Goal: Use online tool/utility: Utilize a website feature to perform a specific function

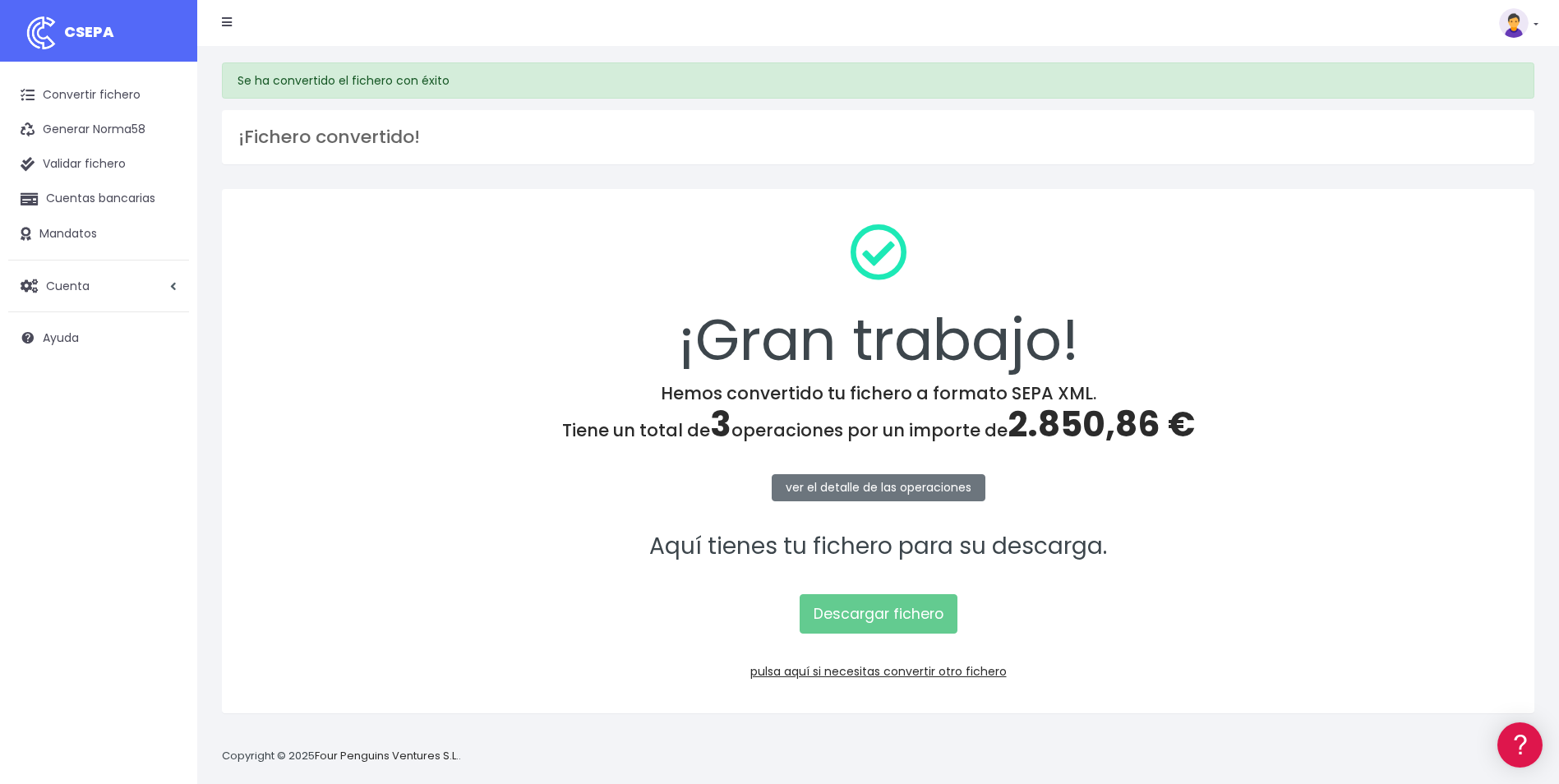
click at [569, 39] on div "CSEPA Suscripción Facturación API Ayuda Salir" at bounding box center [867, 23] width 1342 height 35
click at [878, 669] on link "pulsa aquí si necesitas convertir otro fichero" at bounding box center [878, 671] width 256 height 16
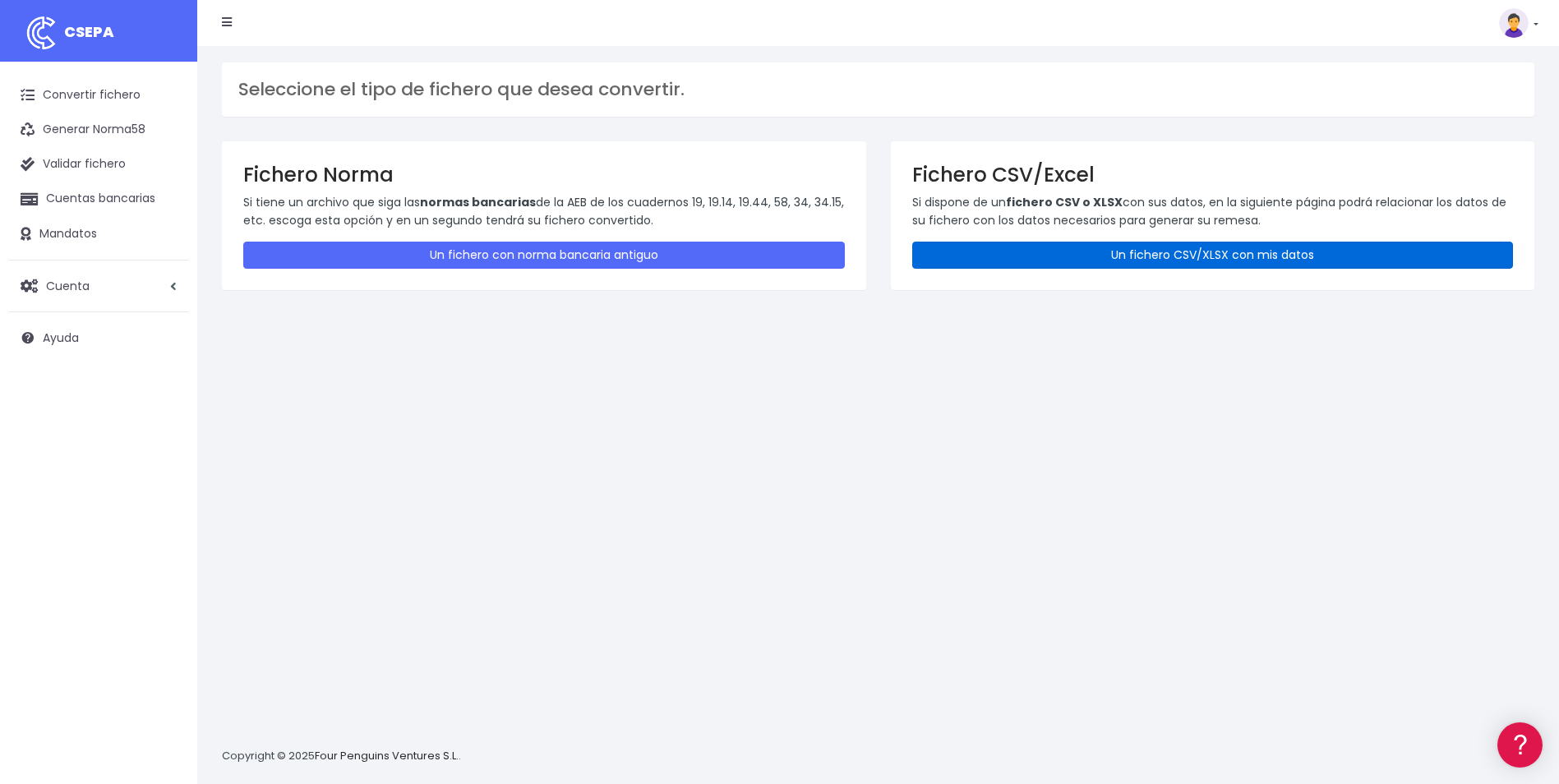
click at [1215, 247] on link "Un fichero CSV/XLSX con mis datos" at bounding box center [1213, 255] width 602 height 27
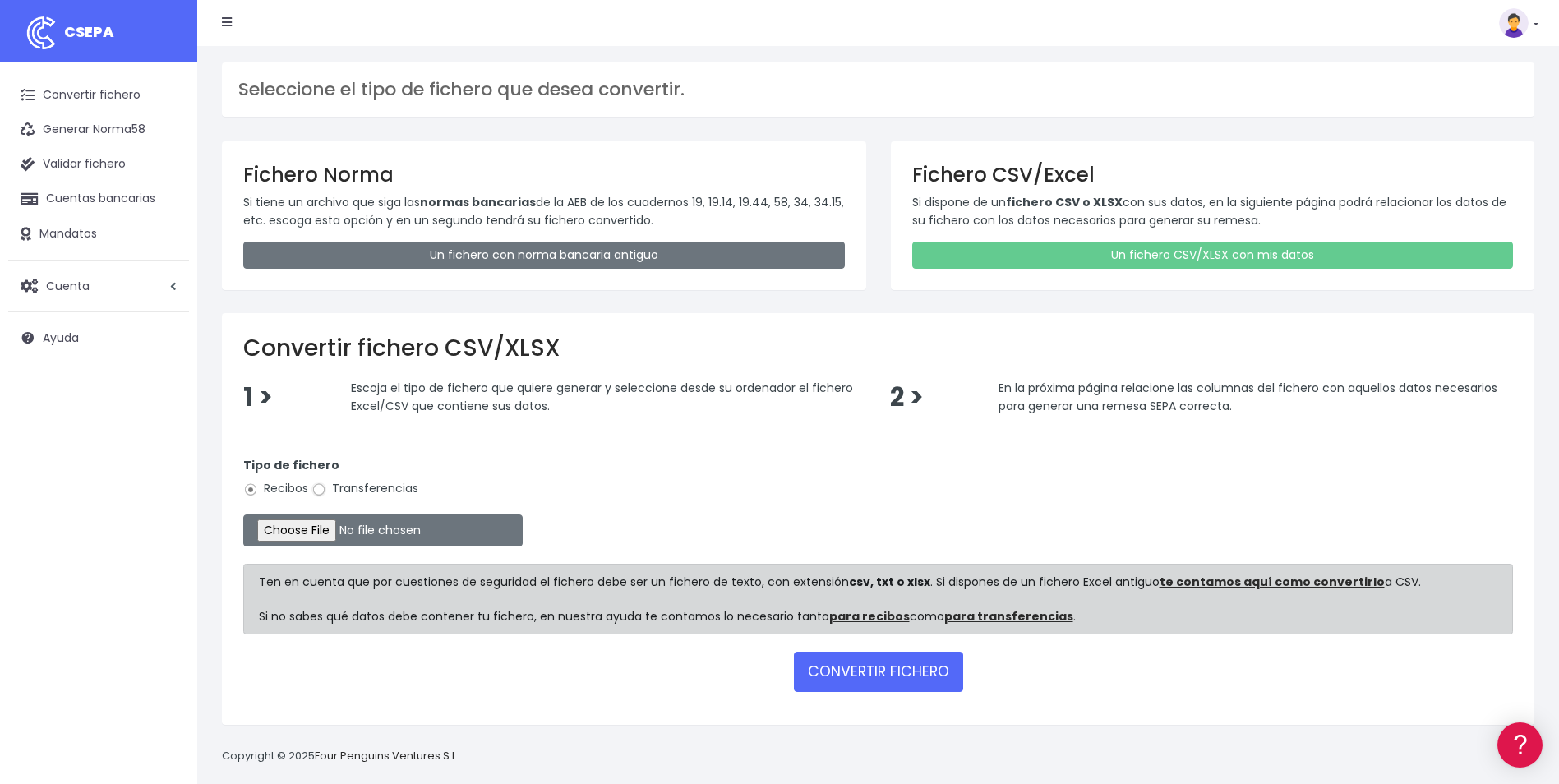
click at [317, 487] on input "Transferencias" at bounding box center [318, 490] width 14 height 14
radio input "true"
click at [292, 536] on input "file" at bounding box center [383, 530] width 279 height 32
type input "C:\fakepath\Copia de ALC_LIQUIDACION_SEPTIEMBRE.csv"
click at [914, 669] on button "CONVERTIR FICHERO" at bounding box center [879, 671] width 170 height 39
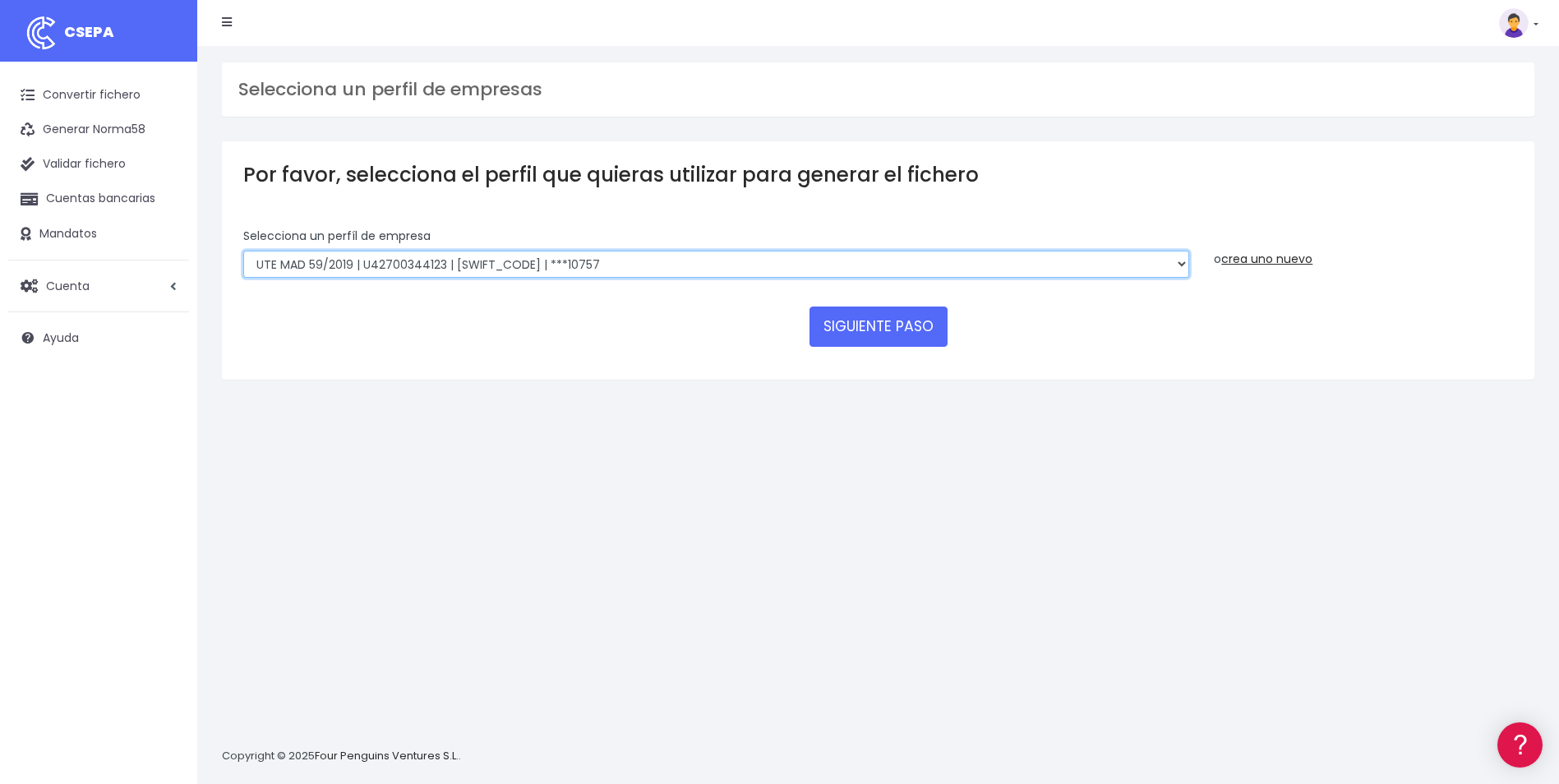
click at [1187, 266] on select "INSTITUTO MEDITERRANEO DE ESTUDIOS DE PR | ES91001B53342739 | BSCHESMMXXX | ***…" at bounding box center [716, 264] width 946 height 28
select select "2478"
click at [244, 250] on select "INSTITUTO MEDITERRANEO DE ESTUDIOS DE PR | ES91001B53342739 | BSCHESMMXXX | ***…" at bounding box center [716, 264] width 946 height 28
click at [910, 324] on button "SIGUIENTE PASO" at bounding box center [878, 326] width 138 height 39
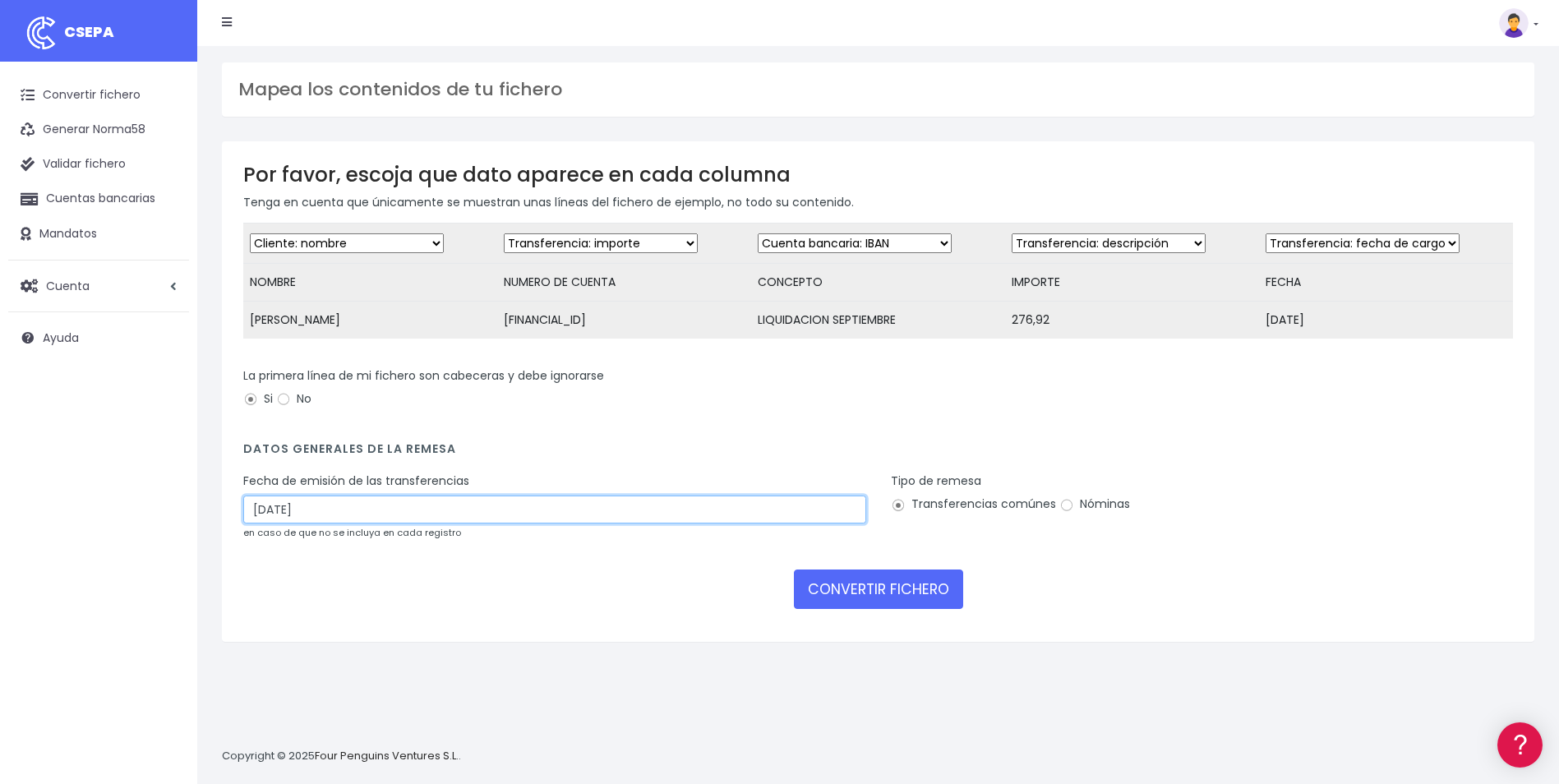
click at [382, 524] on input "14/09/2025" at bounding box center [555, 509] width 623 height 28
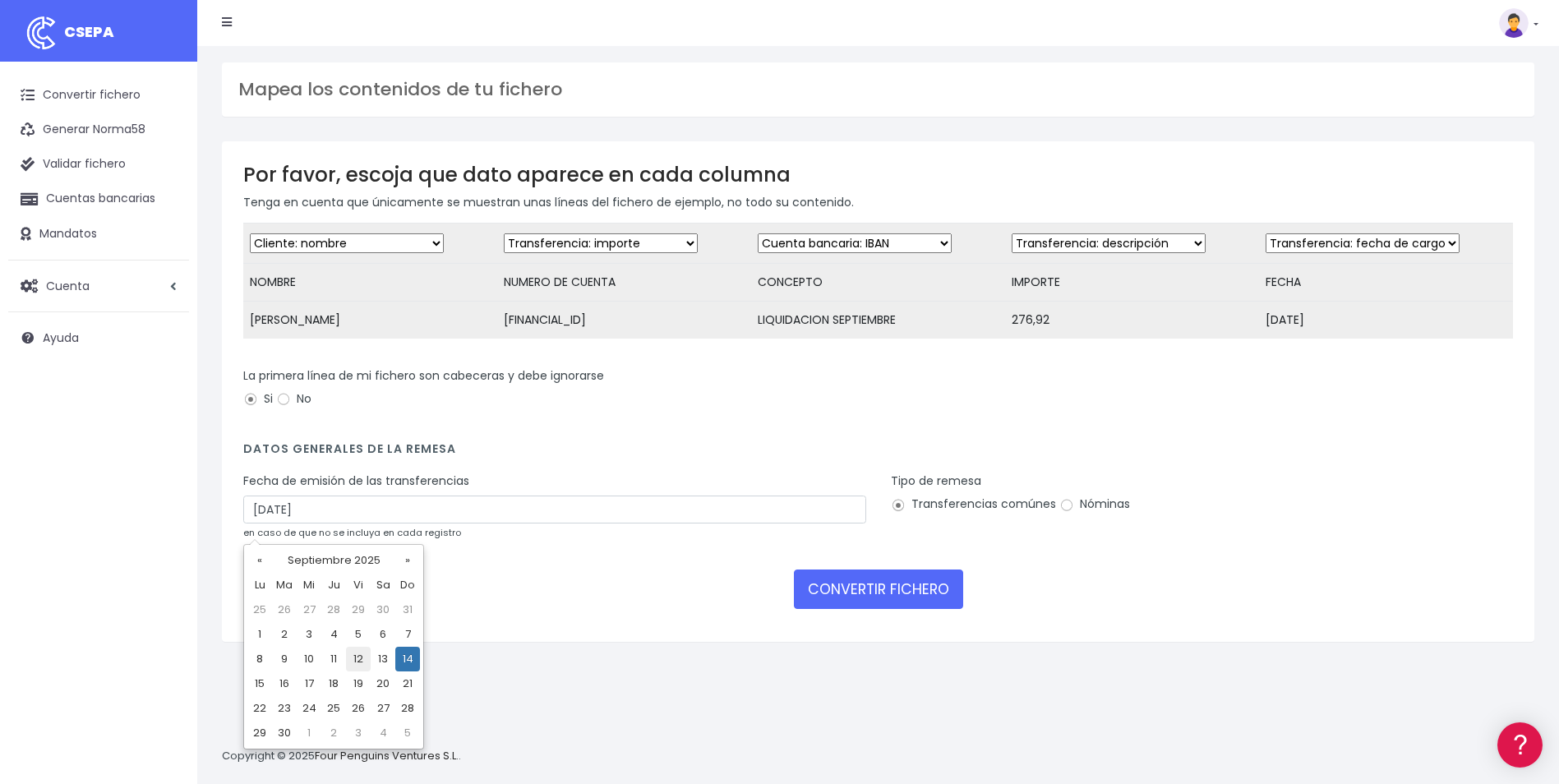
click at [350, 659] on td "12" at bounding box center [358, 658] width 25 height 25
type input "12/09/2025"
click at [1067, 512] on input "Nóminas" at bounding box center [1067, 505] width 14 height 14
radio input "true"
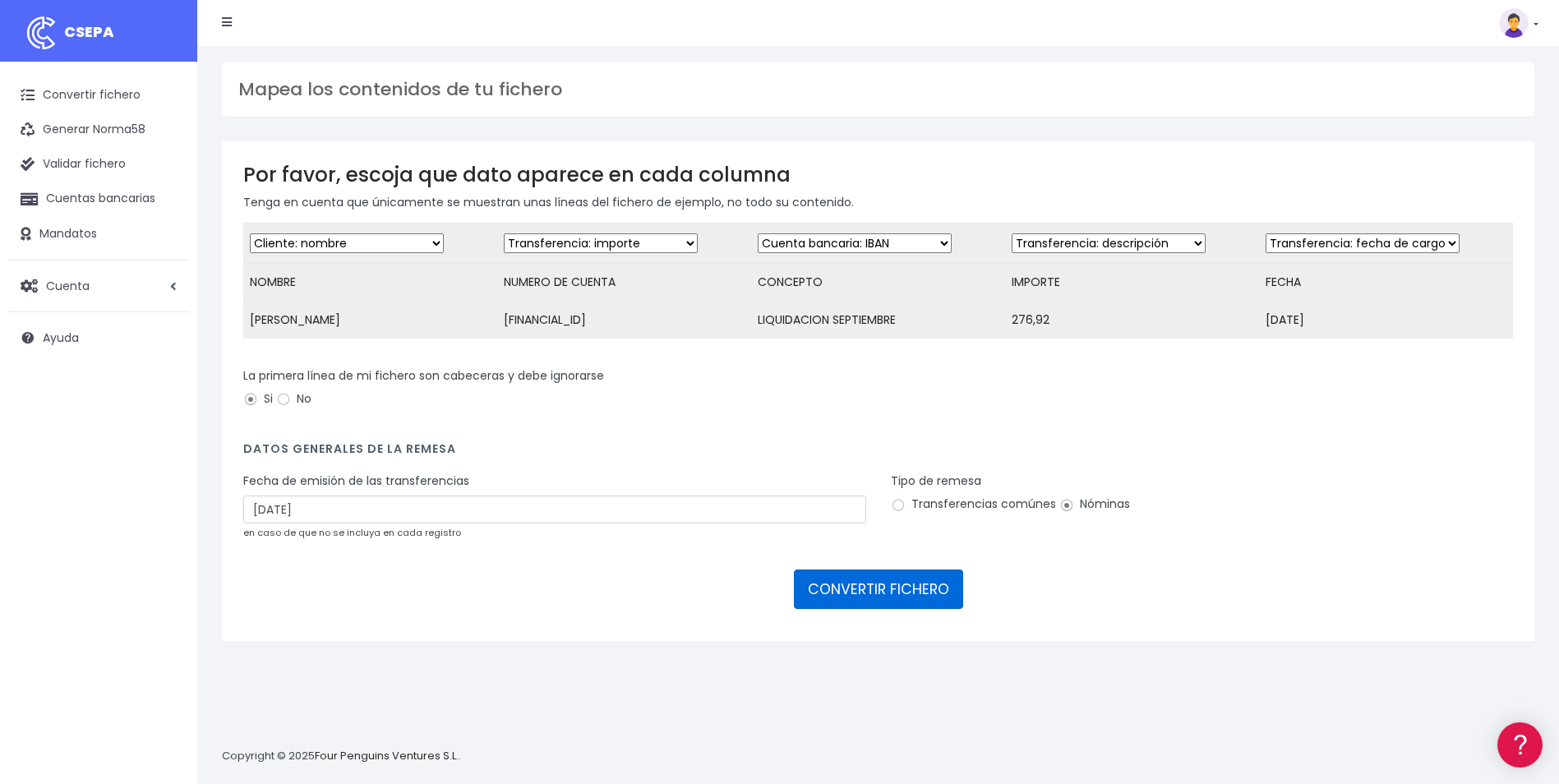
click at [941, 603] on button "CONVERTIR FICHERO" at bounding box center [879, 589] width 170 height 39
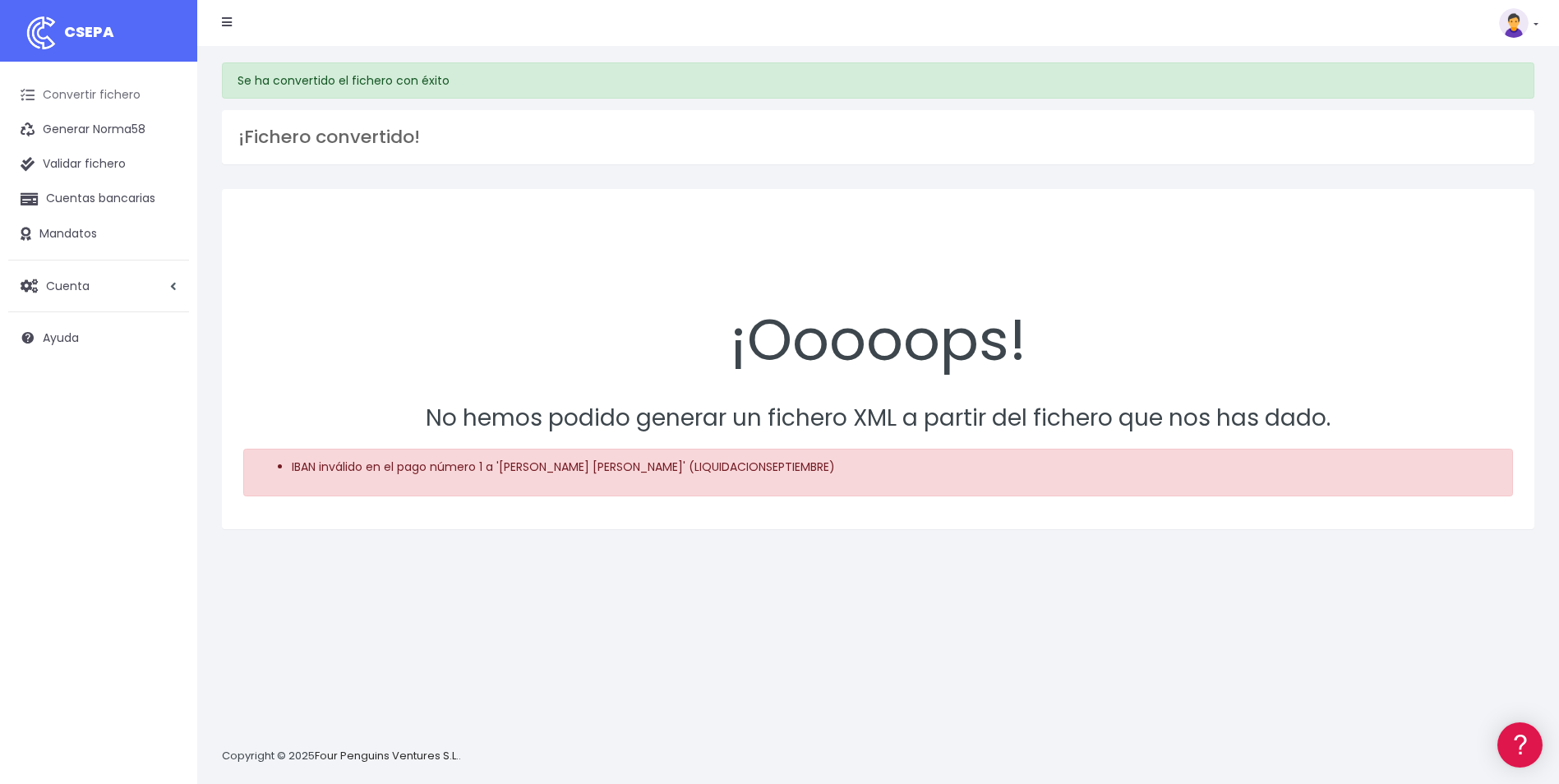
click at [127, 86] on link "Convertir fichero" at bounding box center [98, 95] width 181 height 35
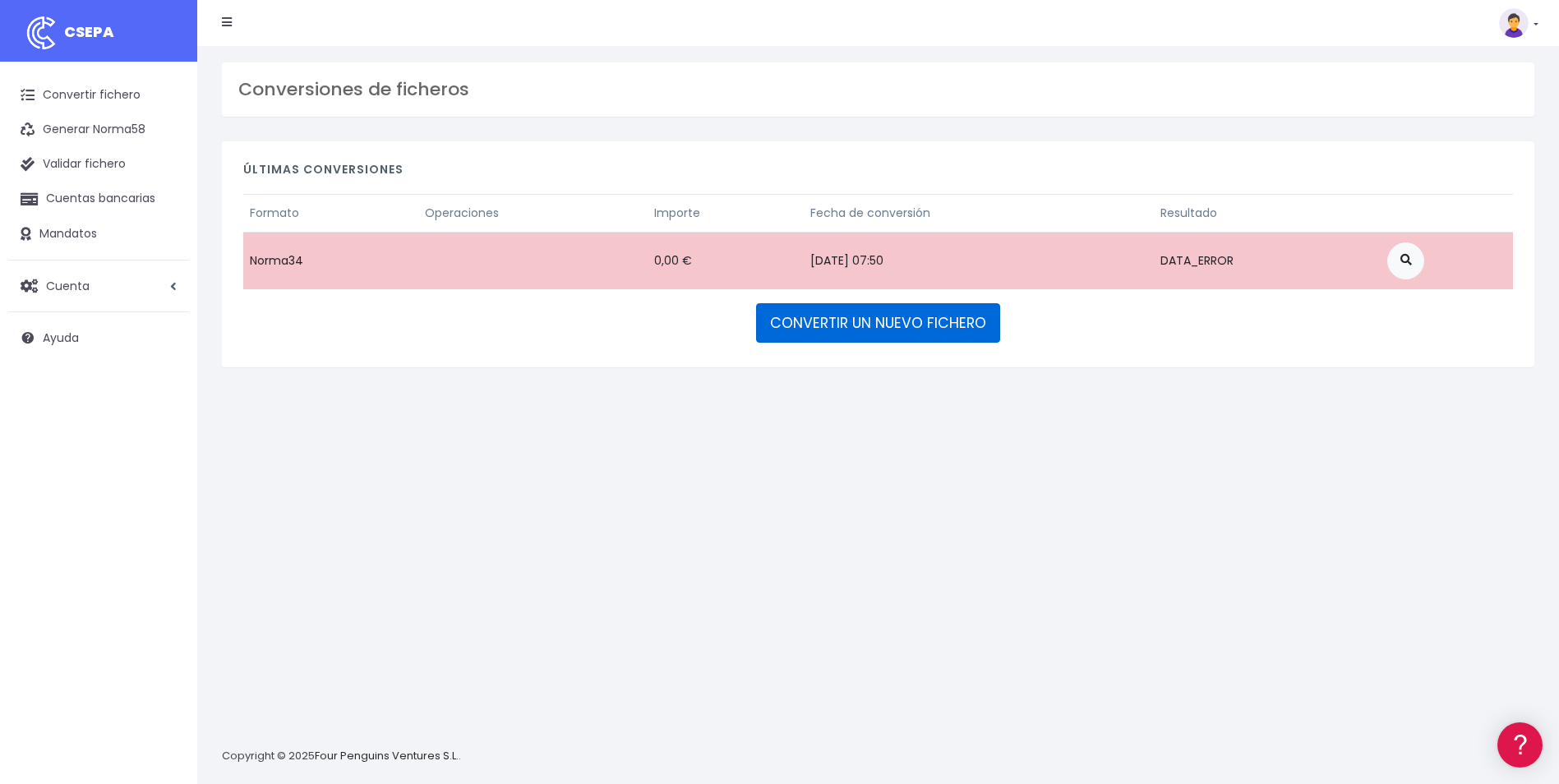
click at [869, 316] on link "CONVERTIR UN NUEVO FICHERO" at bounding box center [878, 322] width 244 height 39
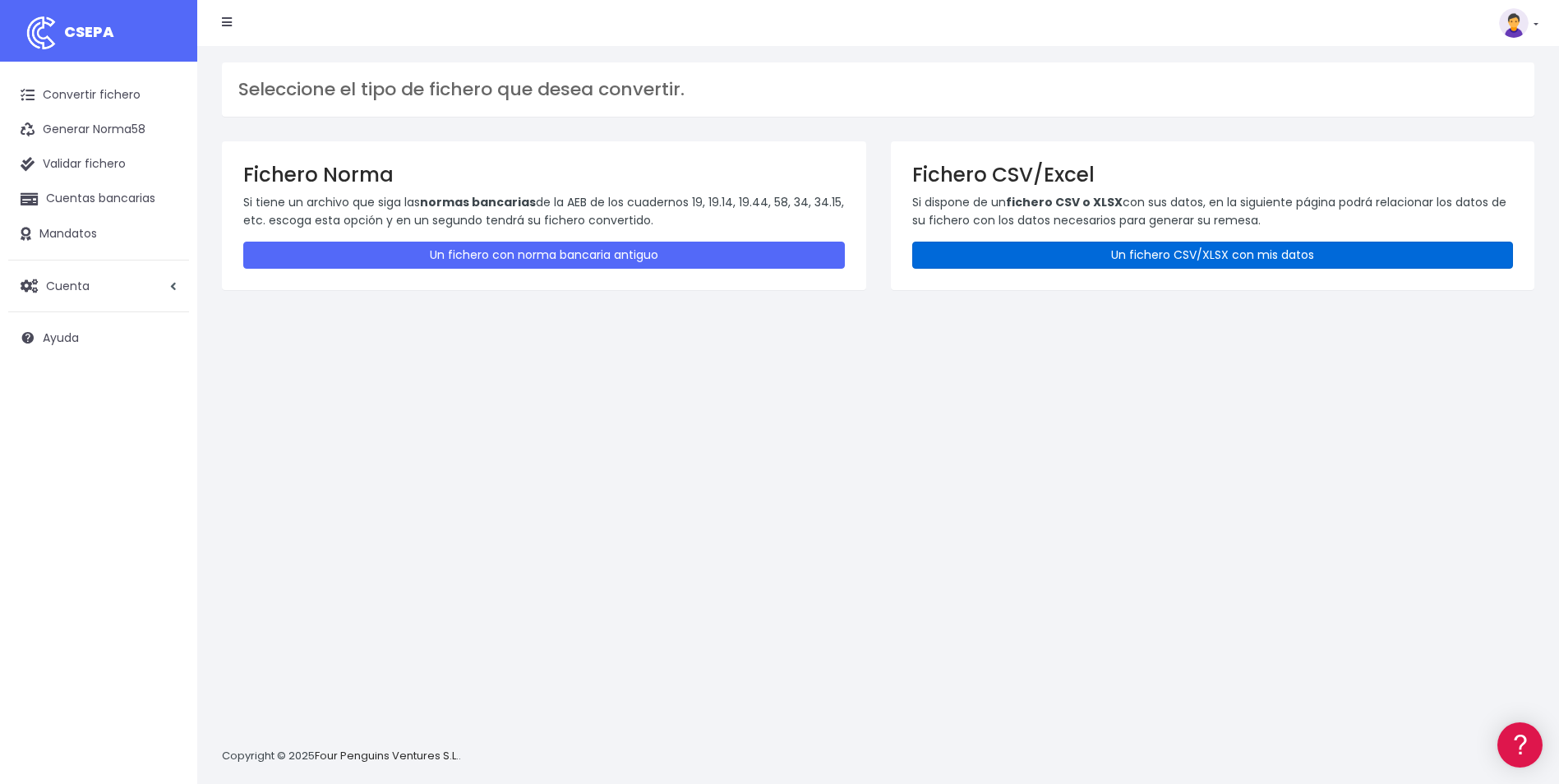
click at [1160, 260] on link "Un fichero CSV/XLSX con mis datos" at bounding box center [1213, 255] width 602 height 27
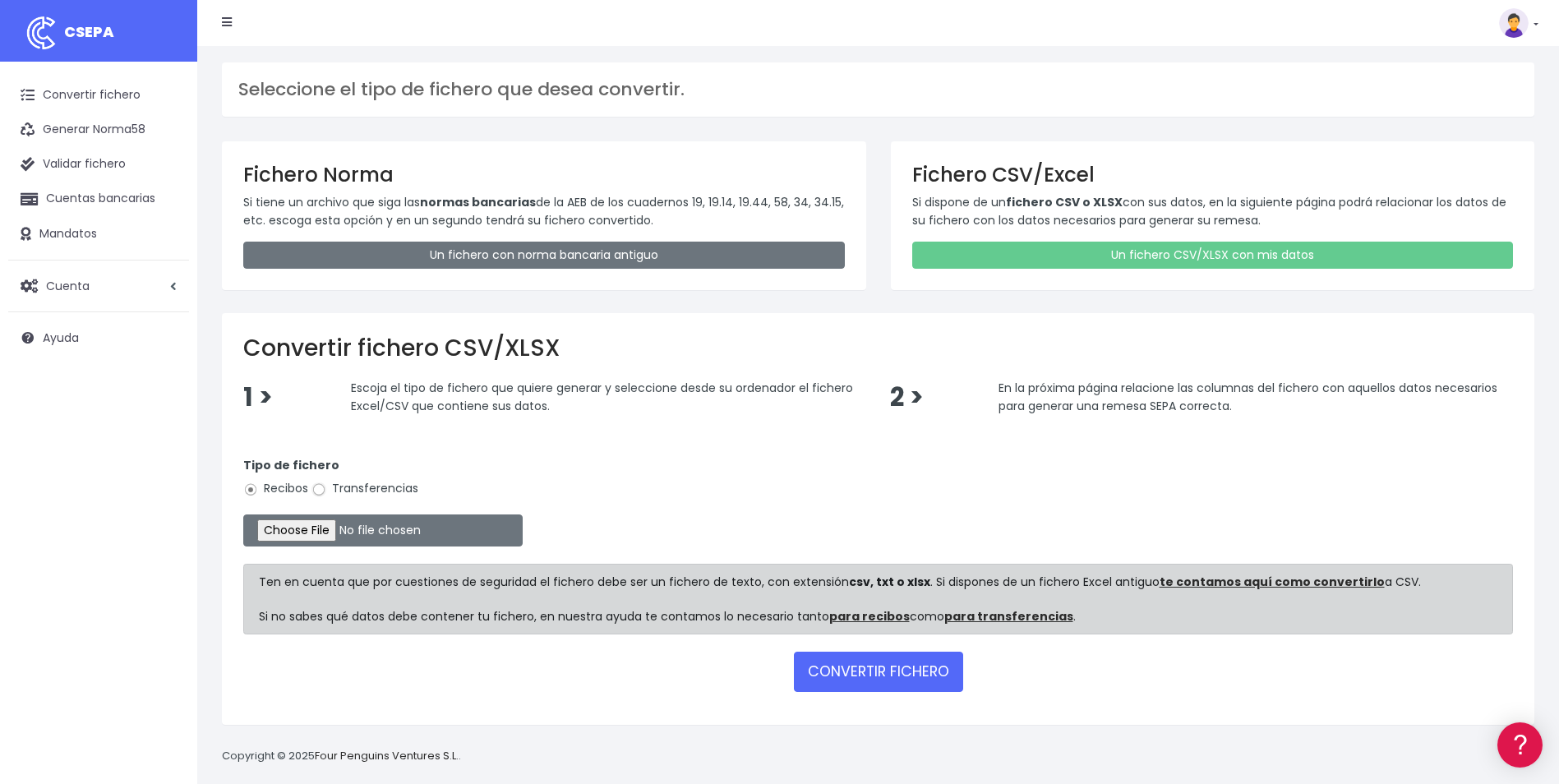
click at [325, 488] on input "Transferencias" at bounding box center [318, 490] width 14 height 14
radio input "true"
click at [313, 535] on input "file" at bounding box center [383, 530] width 279 height 32
type input "C:\fakepath\Copia de ALC_LIQUIDACION_SEPTIEMBRE.csv"
click at [882, 678] on button "CONVERTIR FICHERO" at bounding box center [879, 671] width 170 height 39
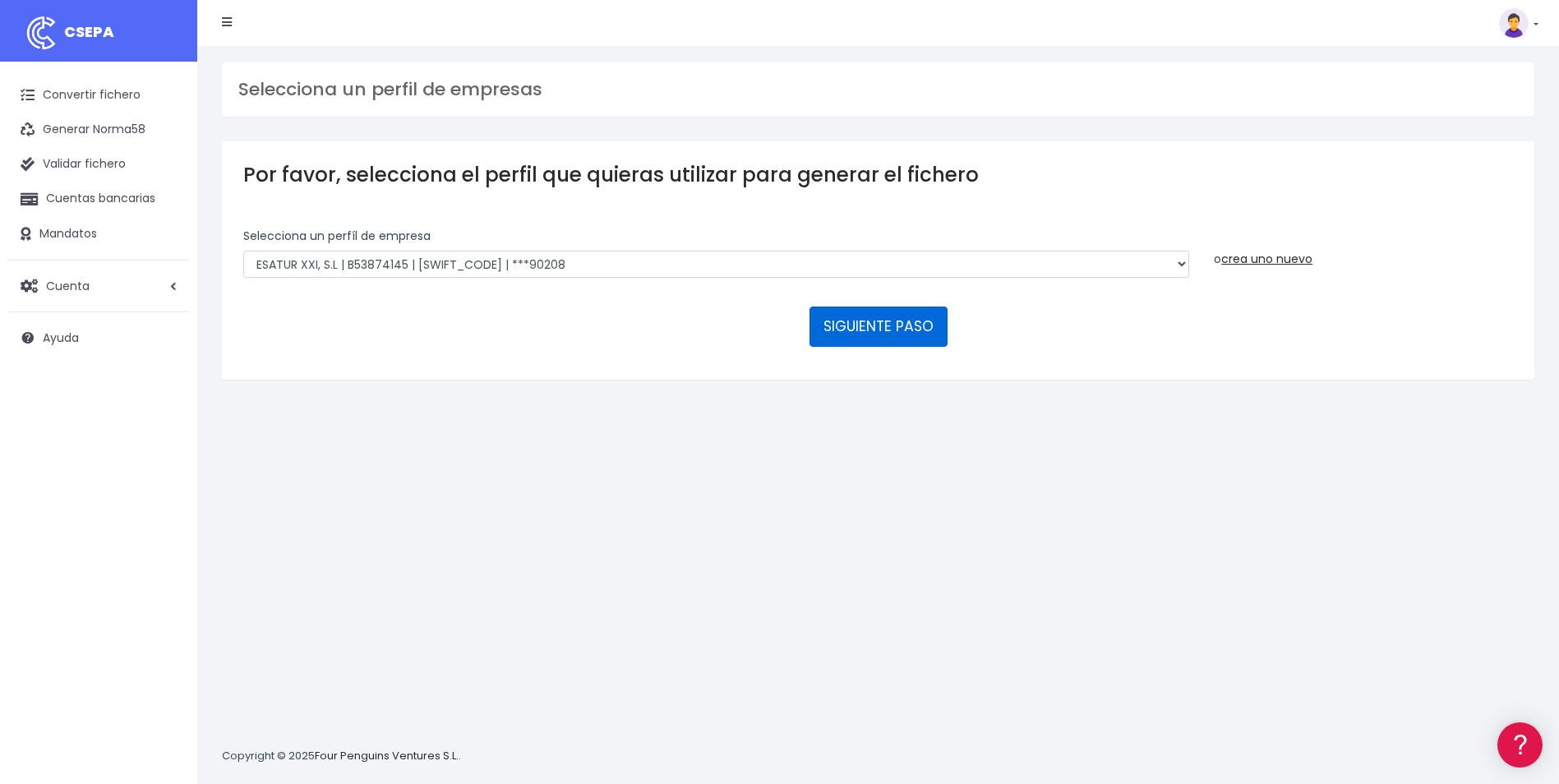
click at [872, 321] on button "SIGUIENTE PASO" at bounding box center [878, 326] width 138 height 39
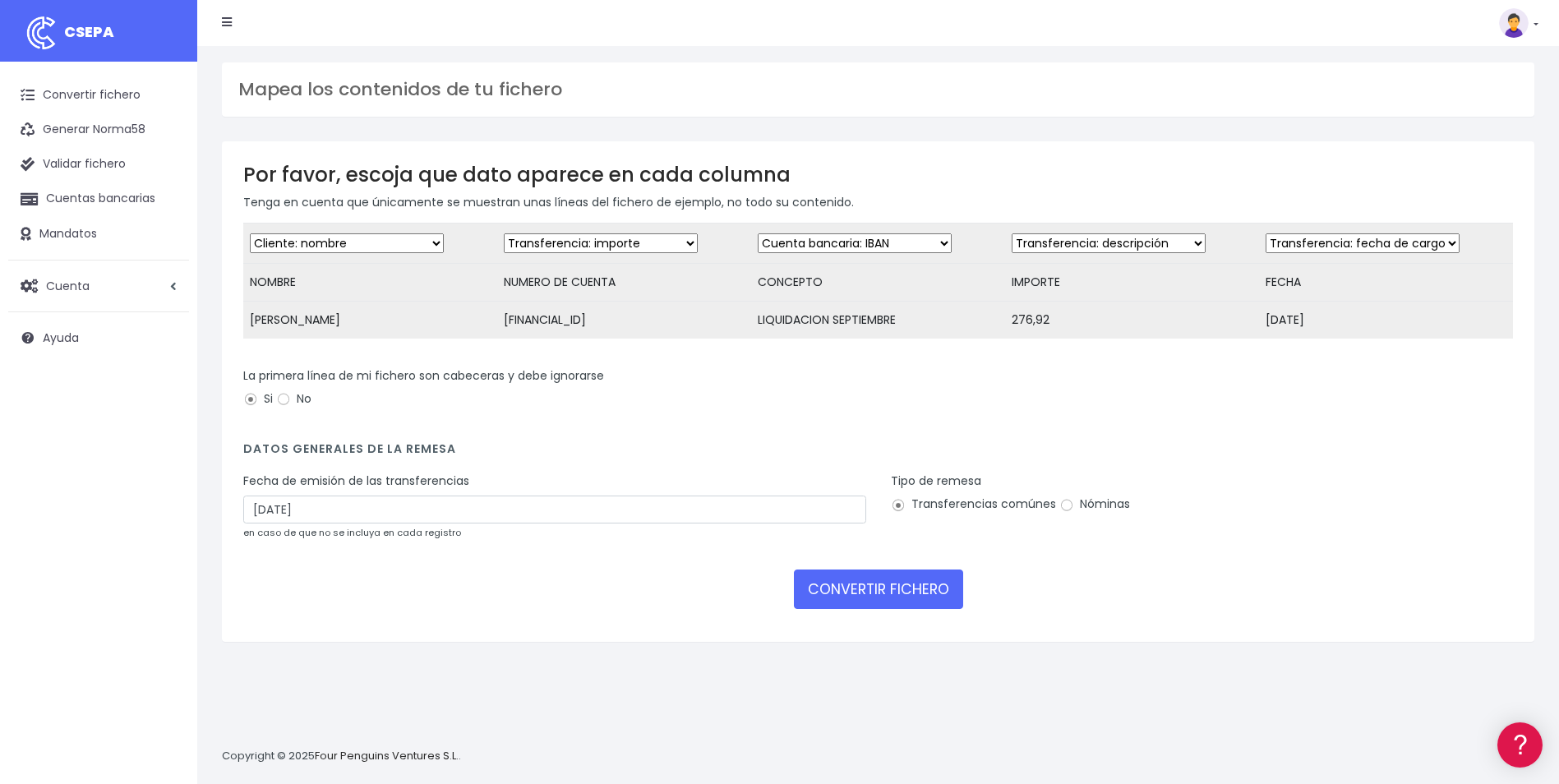
click at [683, 243] on select "Desechar campo Cliente: nombre Cliente: DNI Cliente: Email Cliente: referencia …" at bounding box center [601, 243] width 194 height 20
select select "iban"
click at [504, 233] on select "Desechar campo Cliente: nombre Cliente: DNI Cliente: Email Cliente: referencia …" at bounding box center [601, 243] width 194 height 20
click at [942, 244] on select "Desechar campo Cliente: nombre Cliente: DNI Cliente: Email Cliente: referencia …" at bounding box center [855, 243] width 194 height 20
select select "description"
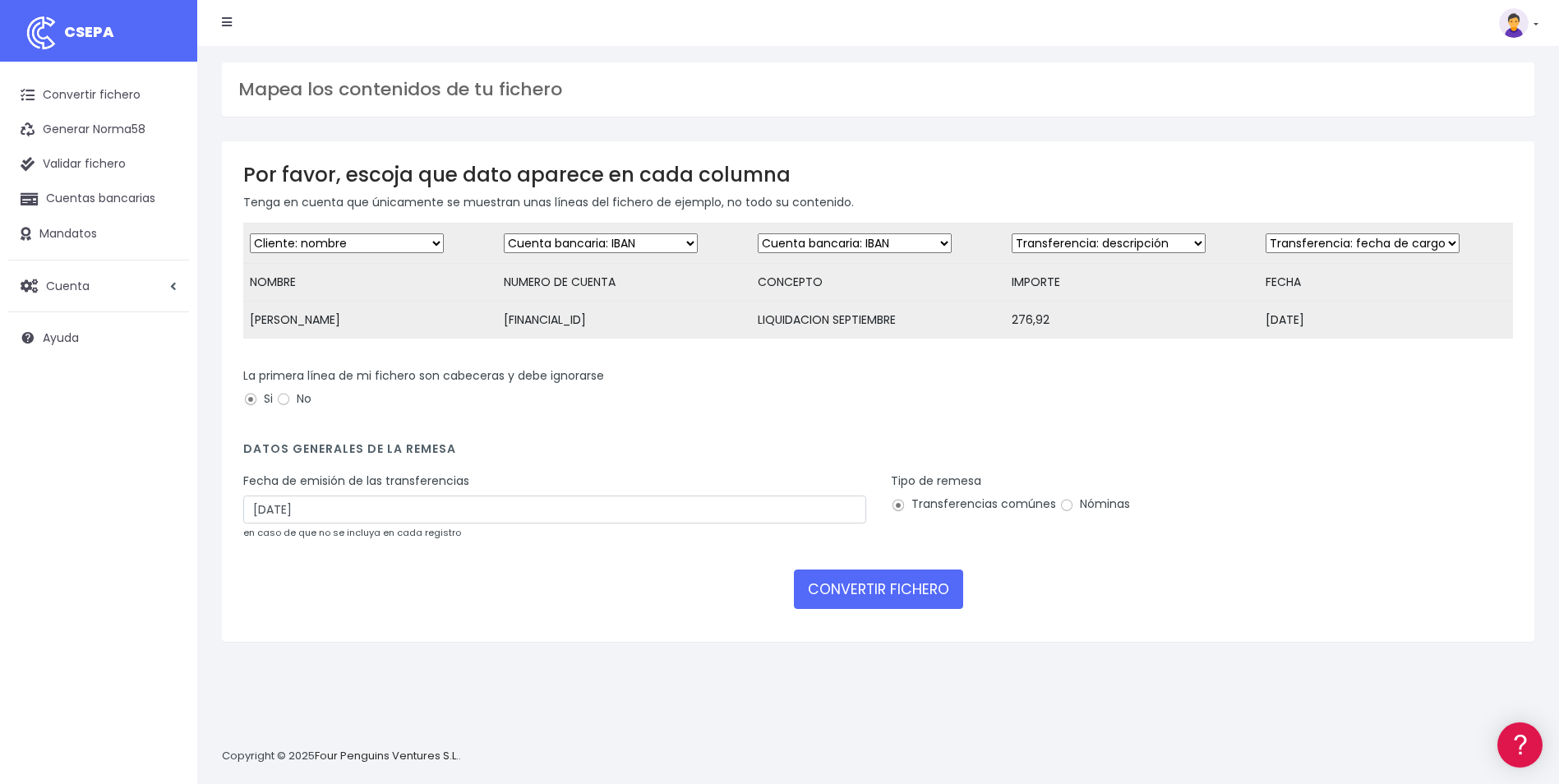
click at [758, 233] on select "Desechar campo Cliente: nombre Cliente: DNI Cliente: Email Cliente: referencia …" at bounding box center [855, 243] width 194 height 20
click at [1184, 234] on select "Desechar campo Cliente: nombre Cliente: DNI Cliente: Email Cliente: referencia …" at bounding box center [1108, 243] width 194 height 20
select select "amount"
click at [1012, 233] on select "Desechar campo Cliente: nombre Cliente: DNI Cliente: Email Cliente: referencia …" at bounding box center [1108, 243] width 194 height 20
click at [384, 517] on input "14/09/2025" at bounding box center [555, 509] width 623 height 28
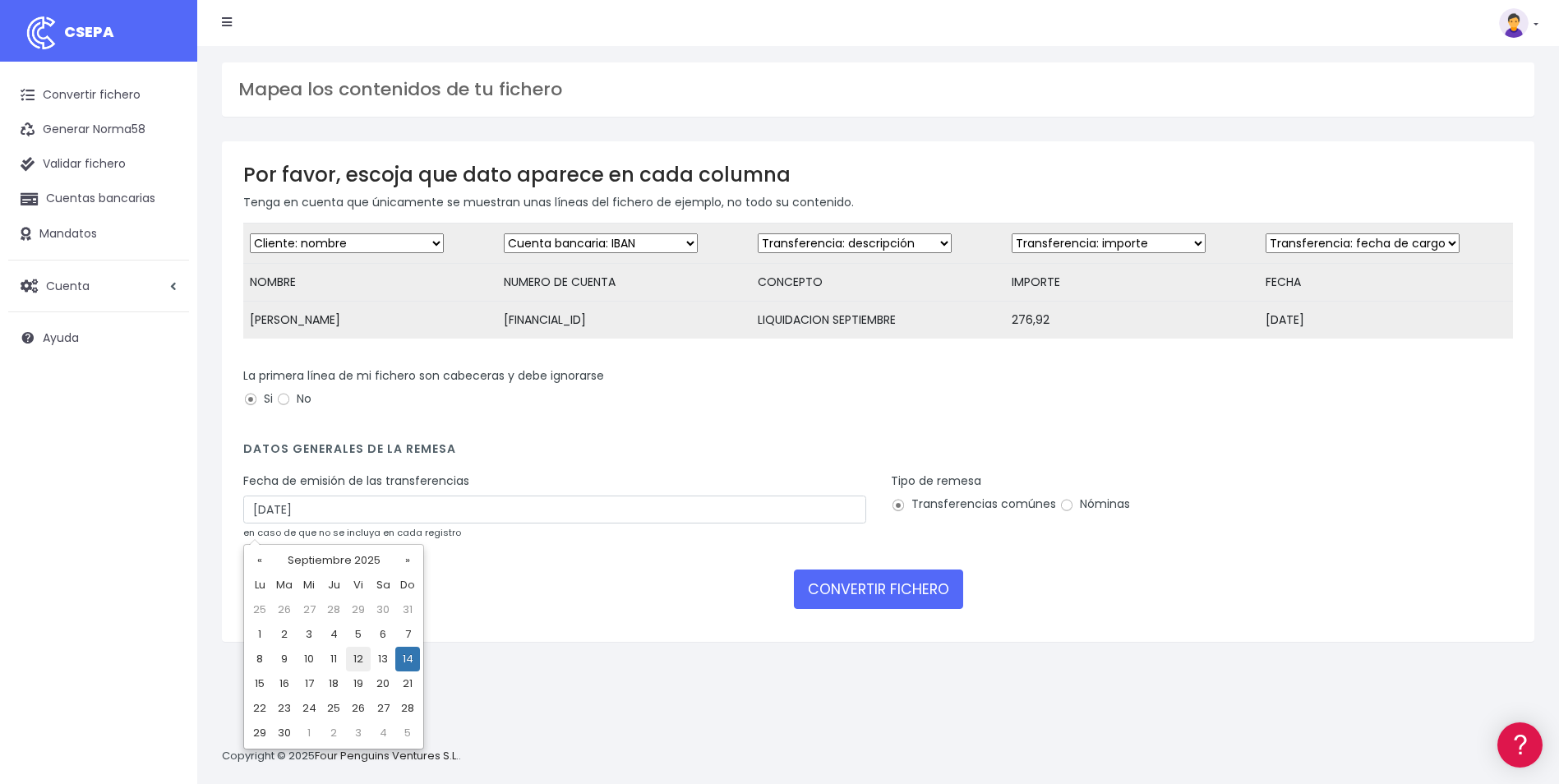
click at [353, 660] on td "12" at bounding box center [358, 658] width 25 height 25
type input "12/09/2025"
click at [1066, 512] on input "Nóminas" at bounding box center [1067, 505] width 14 height 14
radio input "true"
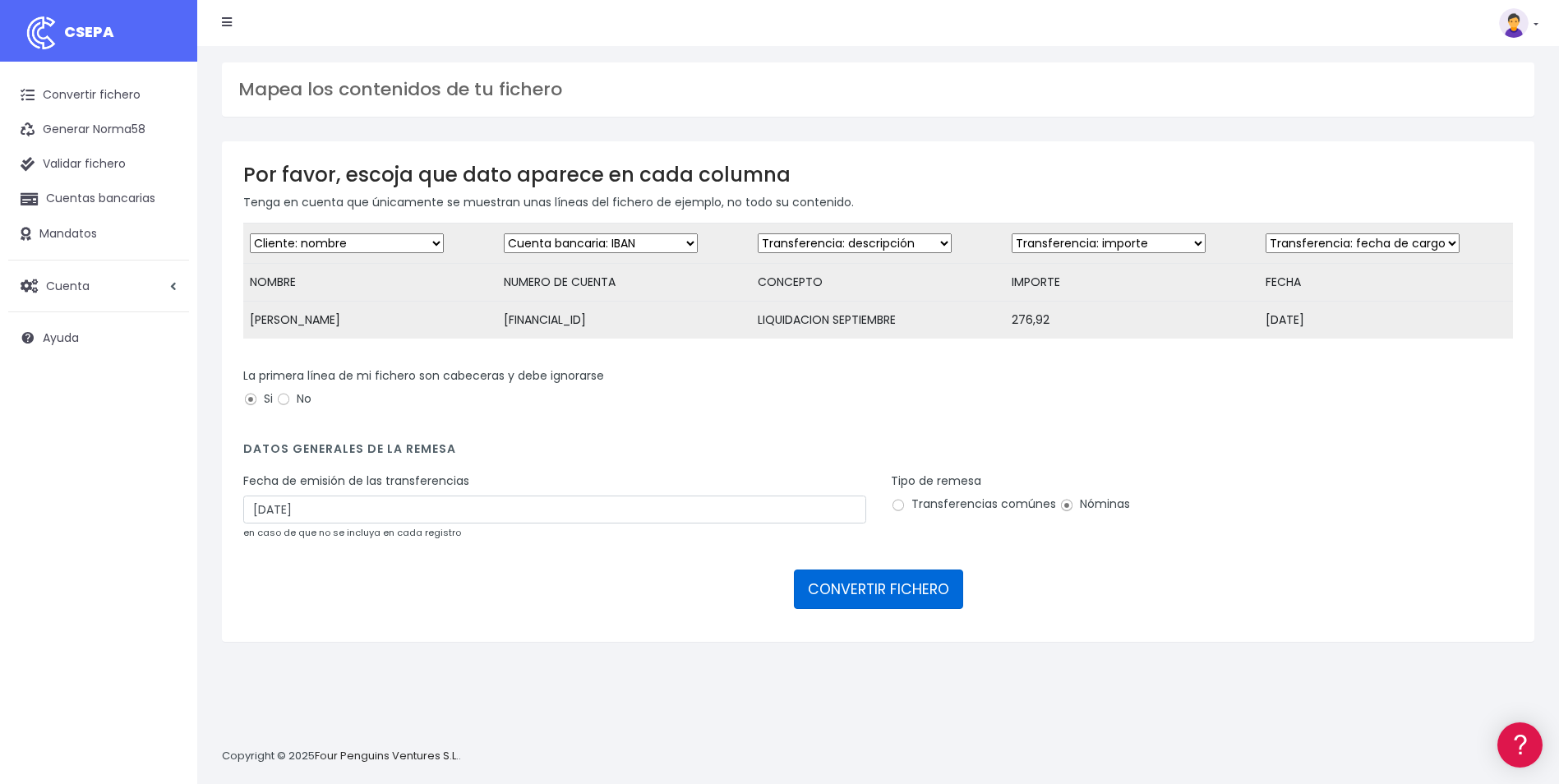
click at [890, 601] on button "CONVERTIR FICHERO" at bounding box center [879, 589] width 170 height 39
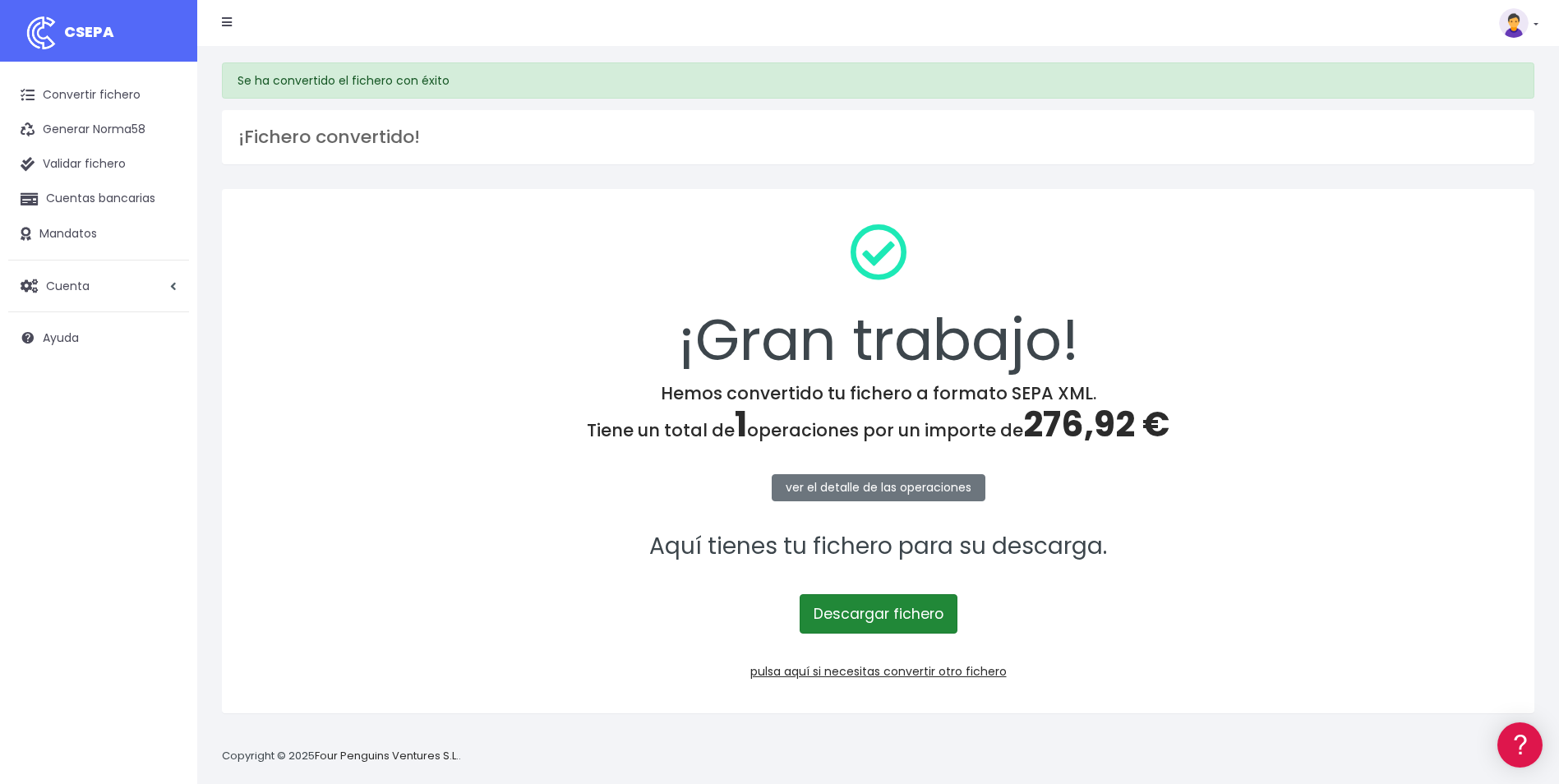
click at [912, 613] on link "Descargar fichero" at bounding box center [878, 613] width 158 height 39
click at [875, 677] on link "pulsa aquí si necesitas convertir otro fichero" at bounding box center [878, 671] width 256 height 16
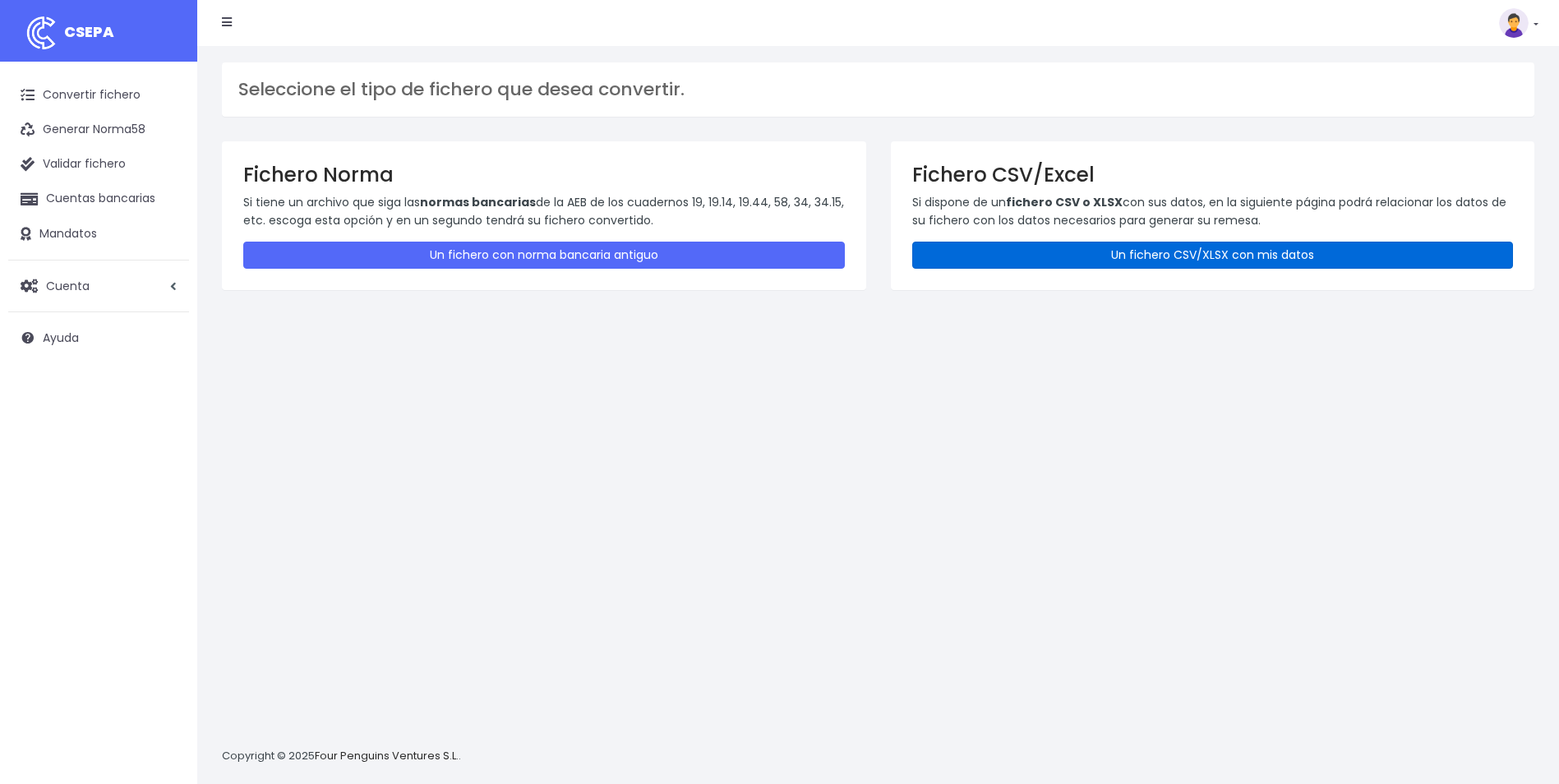
click at [1235, 249] on link "Un fichero CSV/XLSX con mis datos" at bounding box center [1213, 255] width 602 height 27
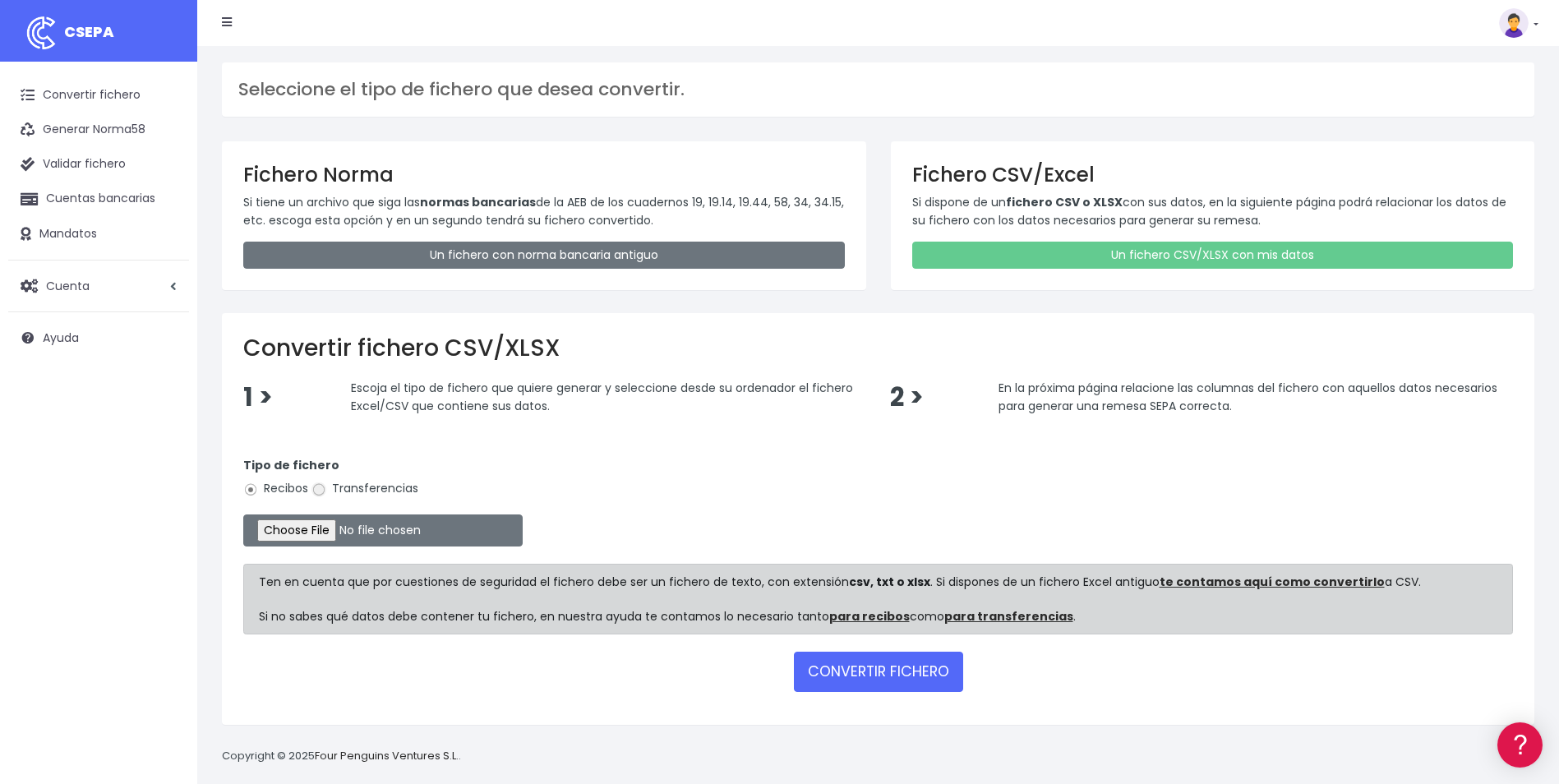
click at [317, 488] on input "Transferencias" at bounding box center [318, 490] width 14 height 14
radio input "true"
click at [302, 527] on input "file" at bounding box center [383, 530] width 279 height 32
click at [309, 533] on input "file" at bounding box center [383, 530] width 279 height 32
type input "C:\fakepath\Copia de LPA_BVACACIONES_SEPTIEMBRE2025.csv"
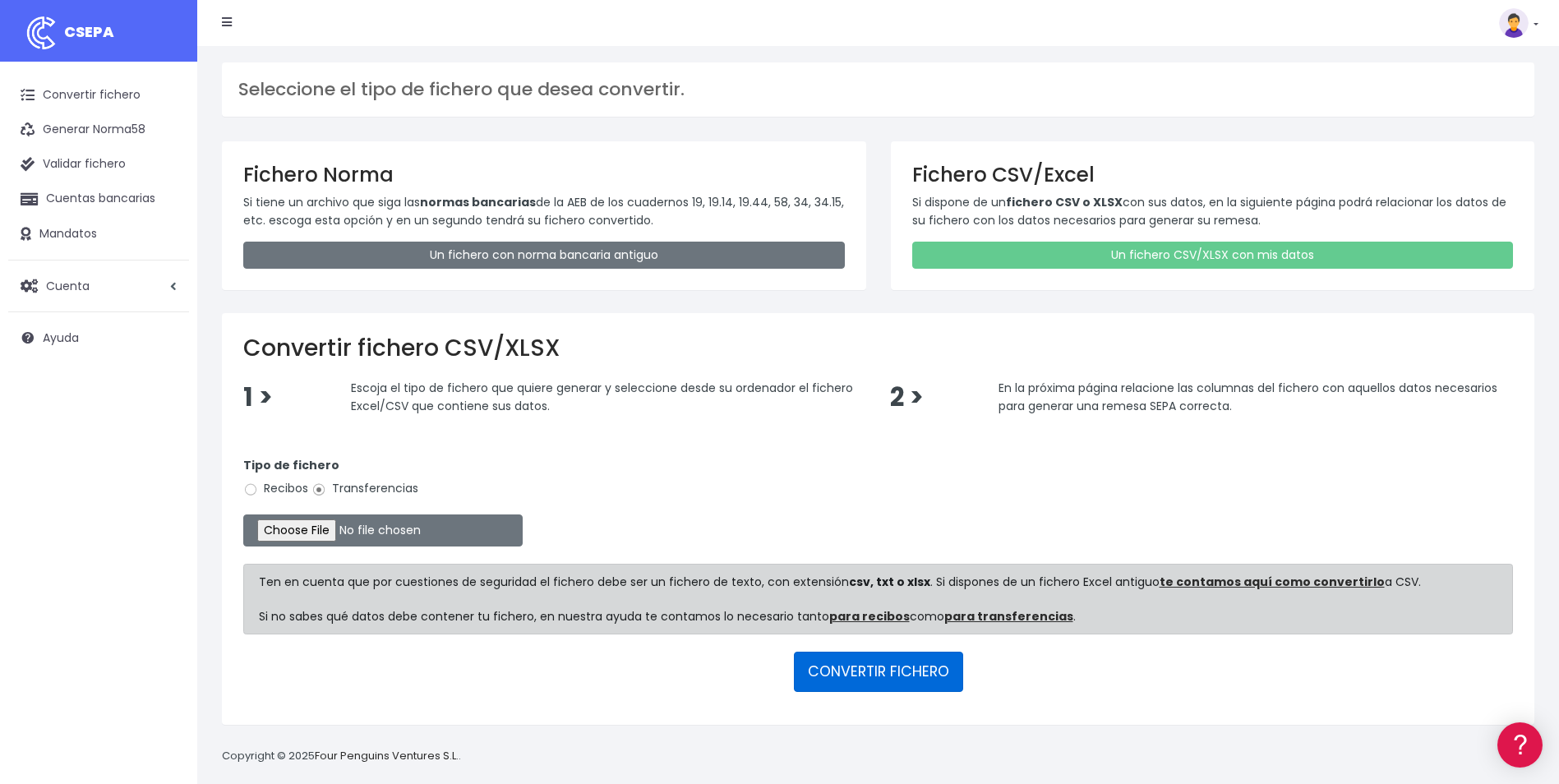
click at [911, 683] on button "CONVERTIR FICHERO" at bounding box center [879, 671] width 170 height 39
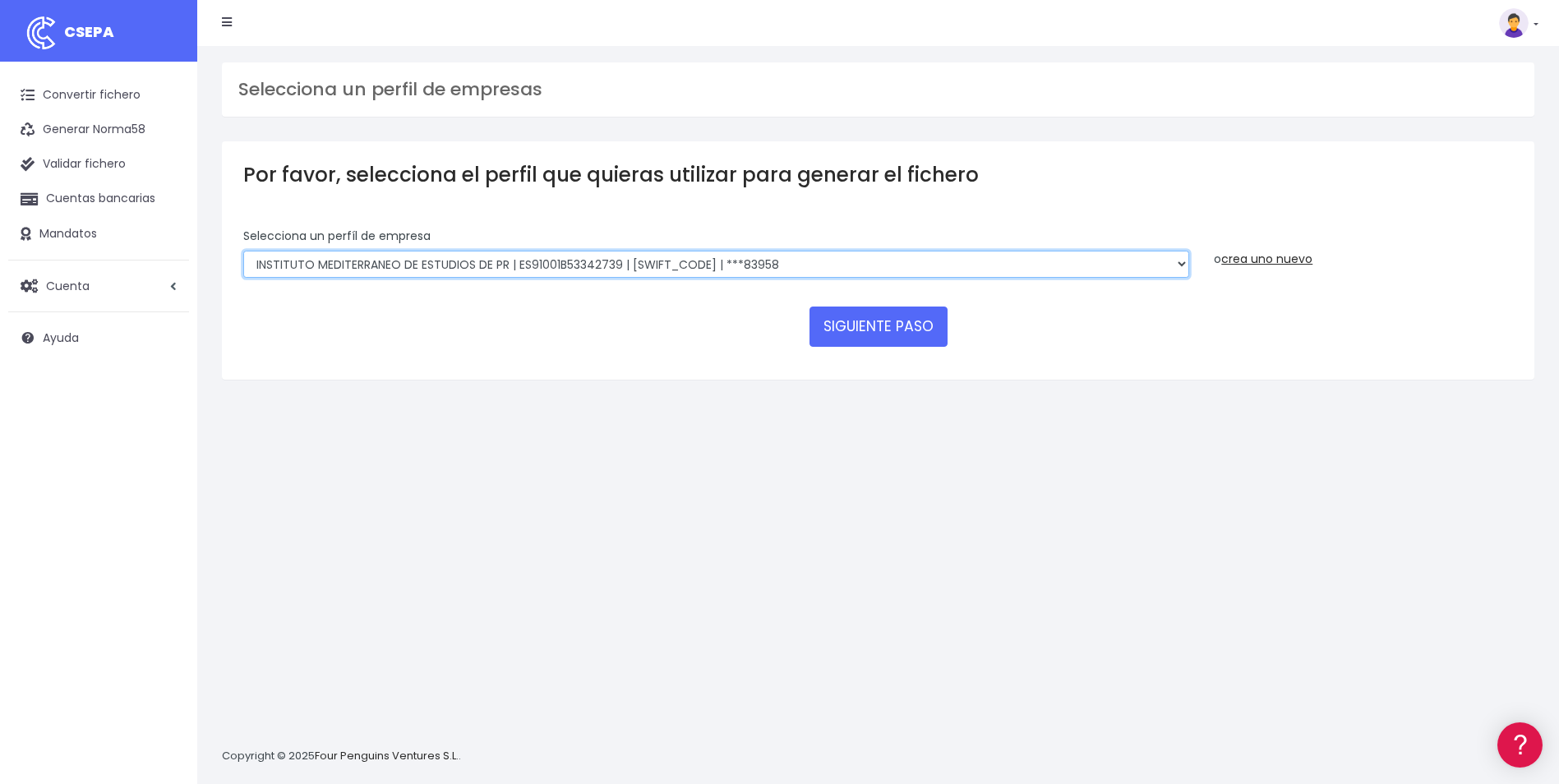
click at [1183, 269] on select "INSTITUTO MEDITERRANEO DE ESTUDIOS DE PR | ES91001B53342739 | [SWIFT_CODE] | **…" at bounding box center [716, 264] width 946 height 28
select select "1887"
click at [244, 250] on select "INSTITUTO MEDITERRANEO DE ESTUDIOS DE PR | ES91001B53342739 | [SWIFT_CODE] | **…" at bounding box center [716, 264] width 946 height 28
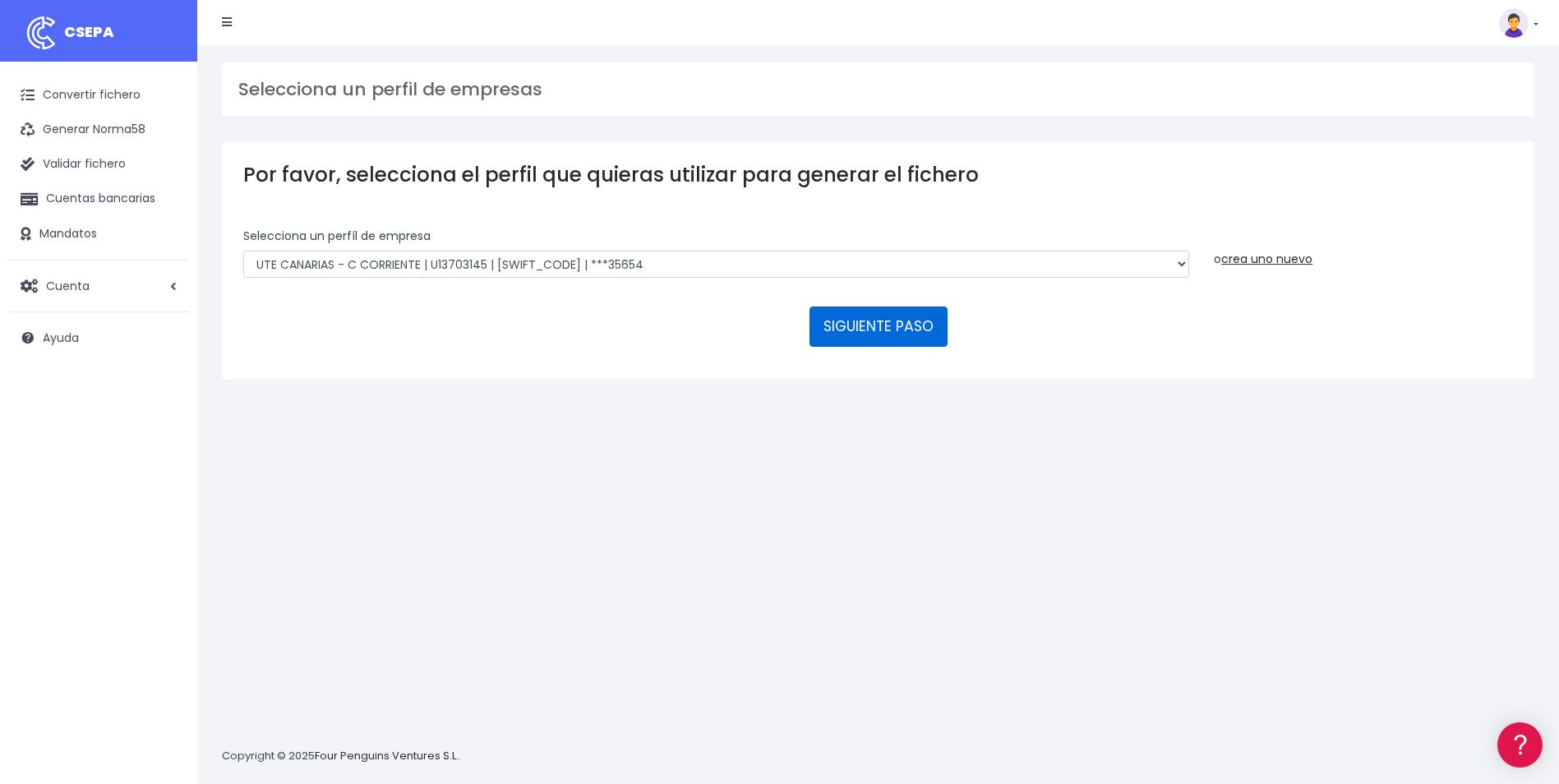
click at [909, 328] on button "SIGUIENTE PASO" at bounding box center [878, 326] width 138 height 39
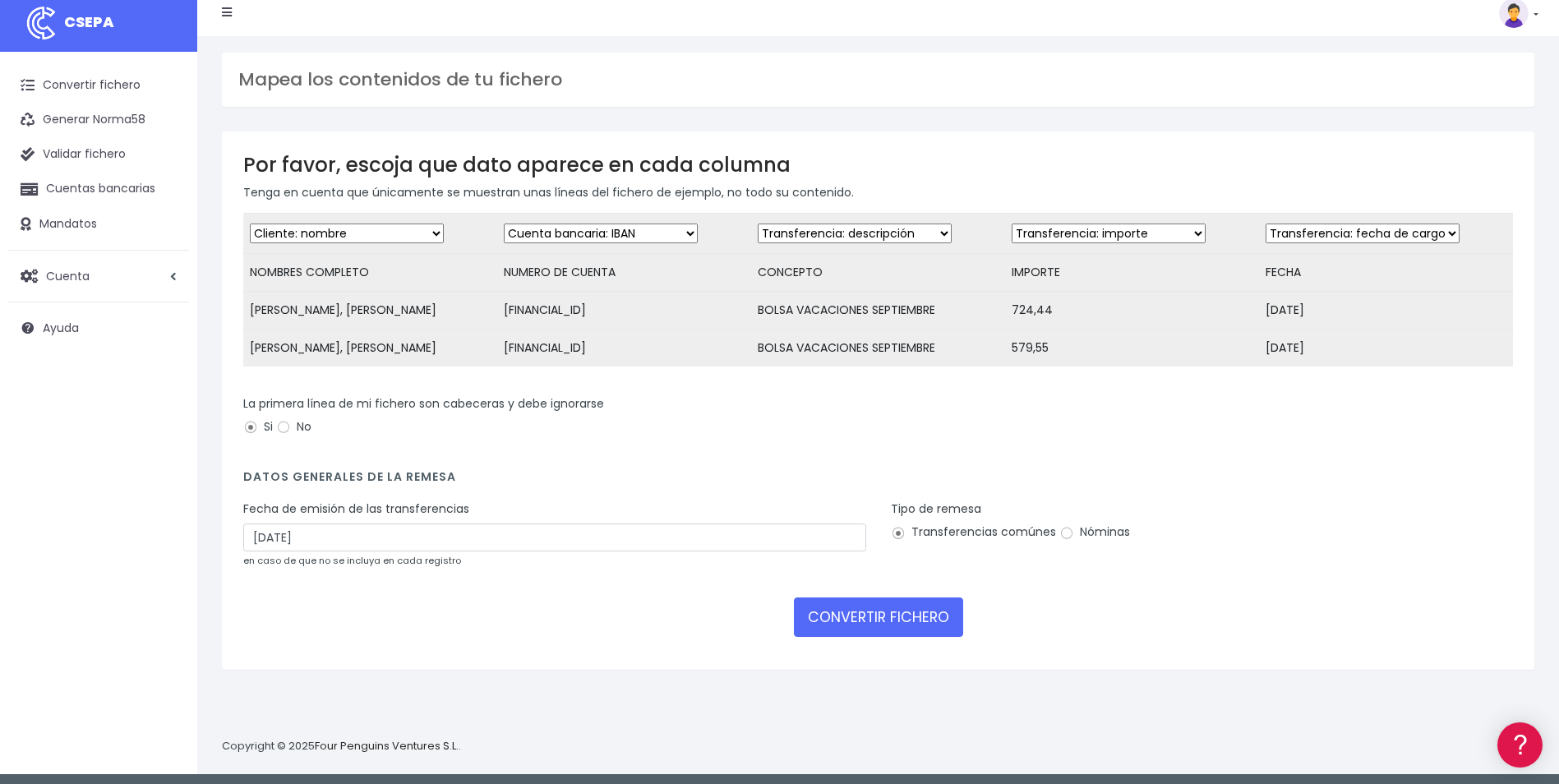
scroll to position [15, 0]
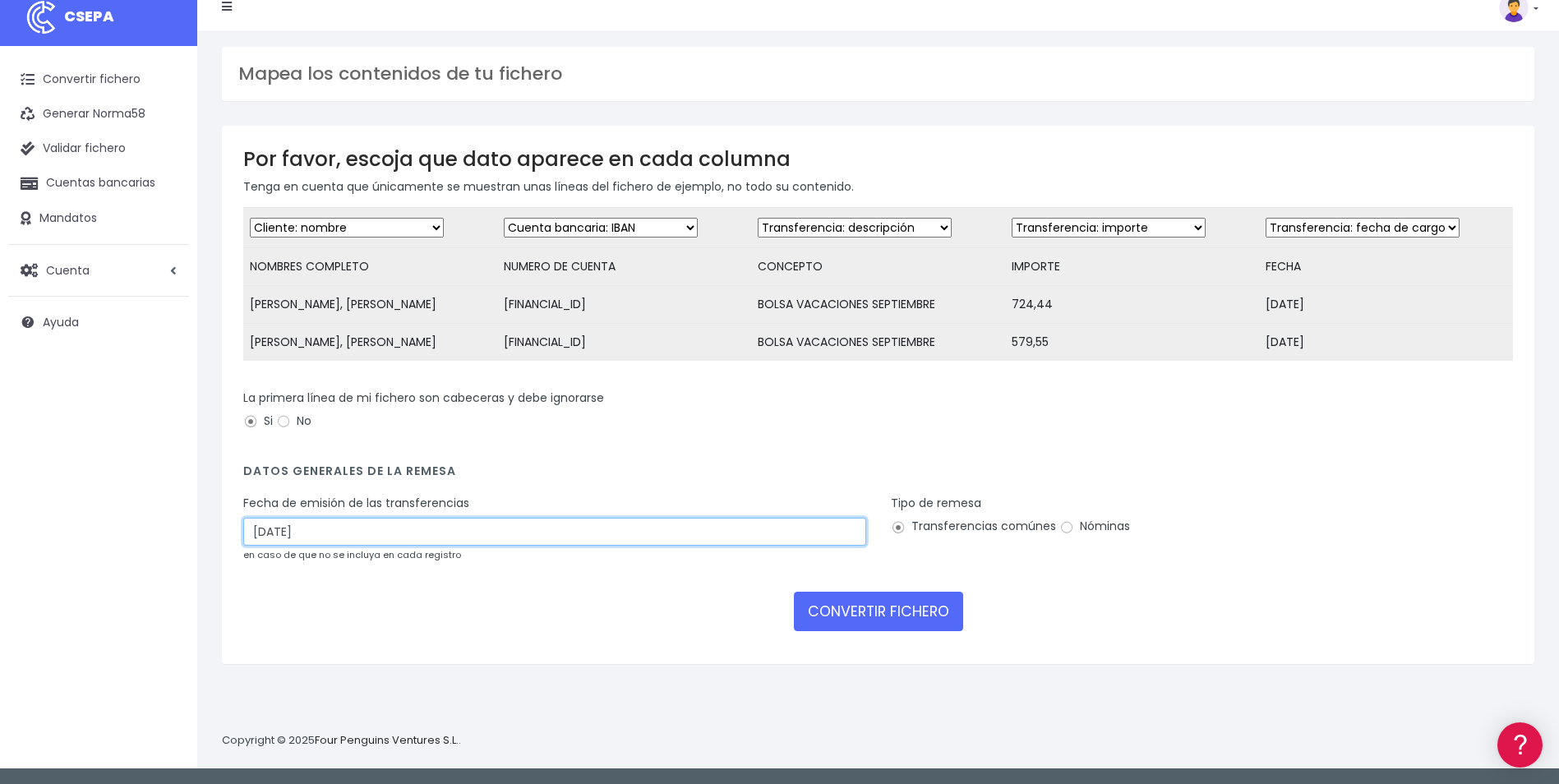
click at [348, 546] on input "[DATE]" at bounding box center [555, 531] width 623 height 28
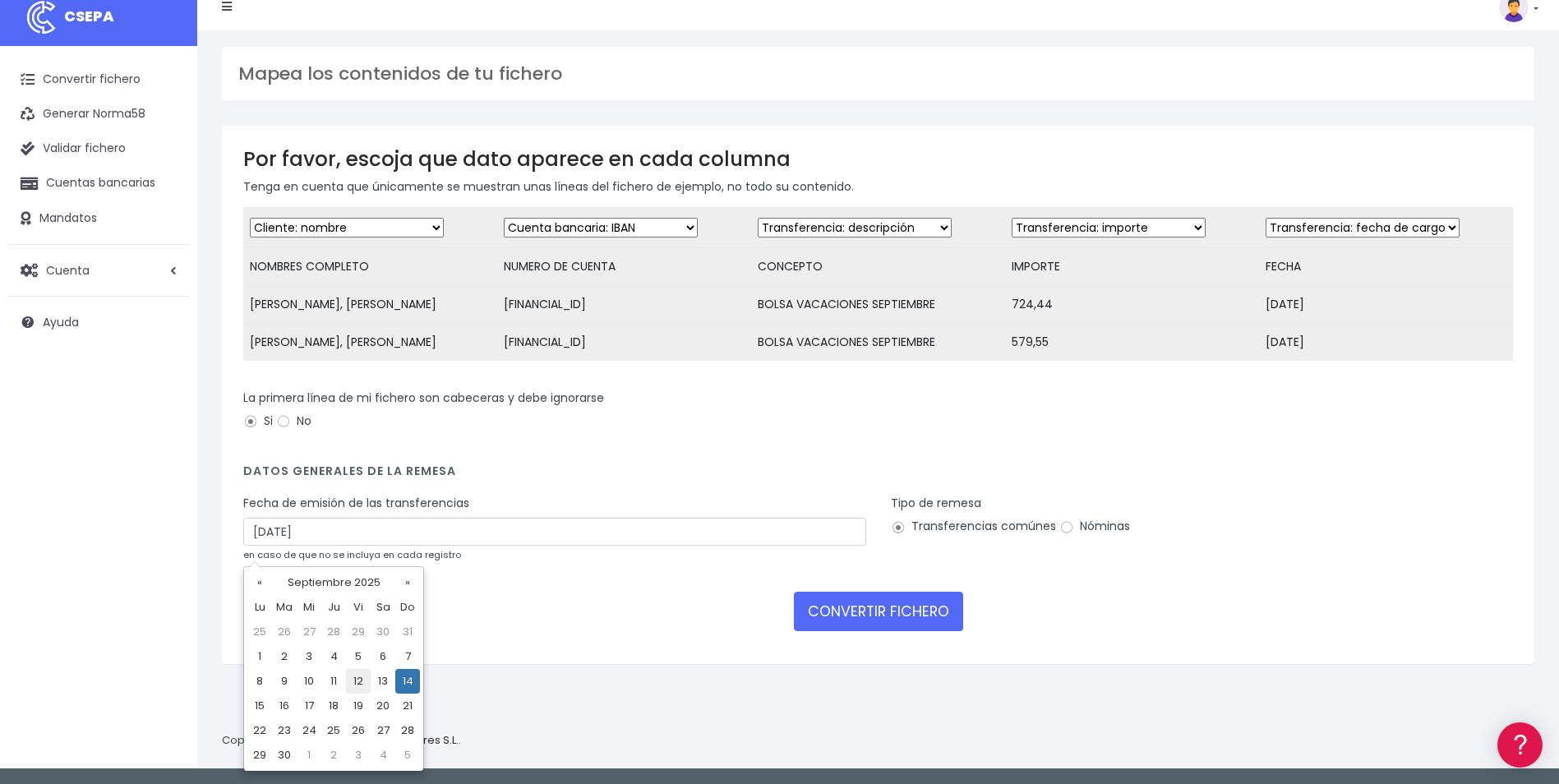
click at [362, 685] on td "12" at bounding box center [358, 680] width 25 height 25
type input "[DATE]"
click at [1063, 535] on input "Nóminas" at bounding box center [1067, 527] width 14 height 14
radio input "true"
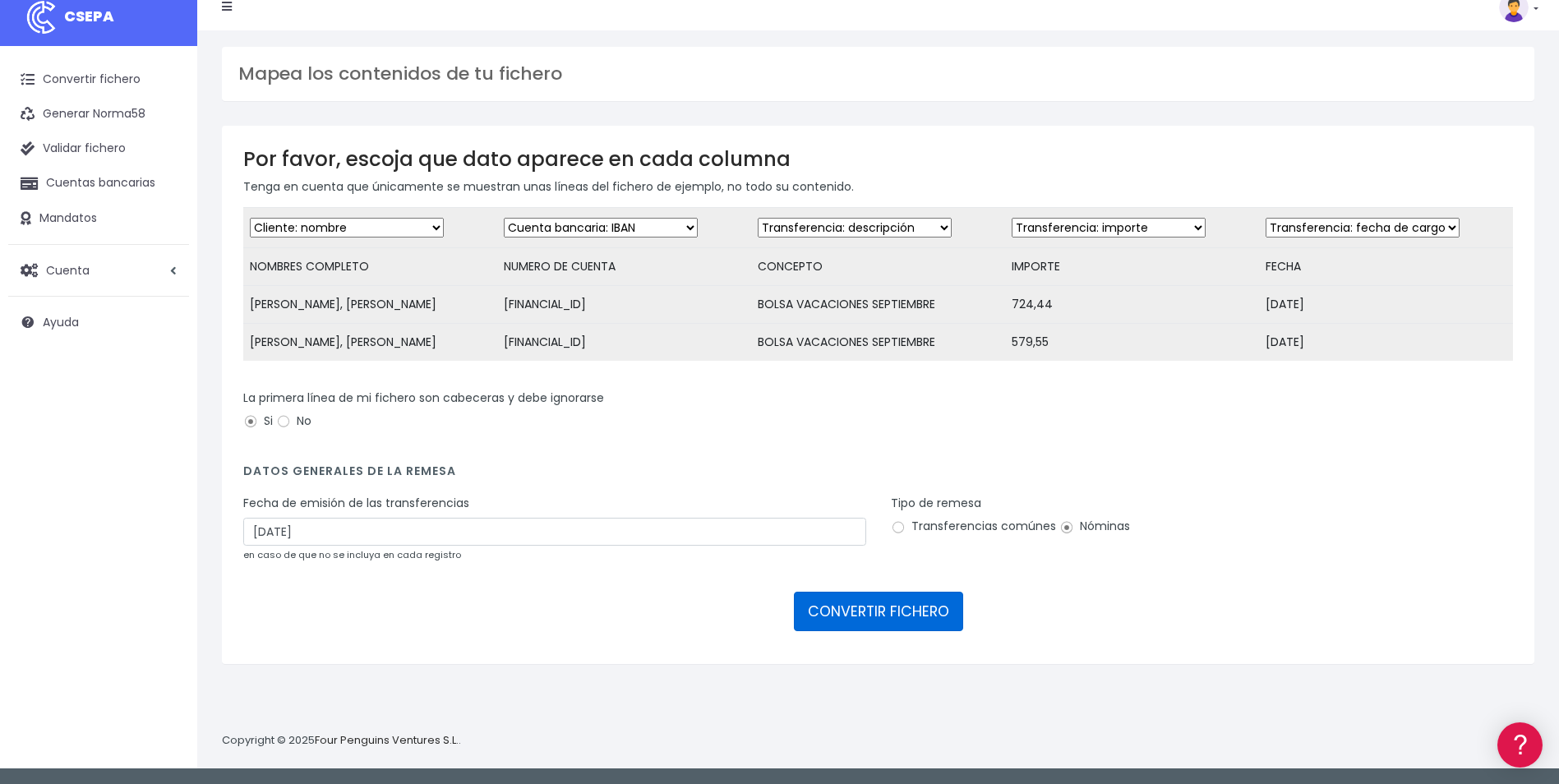
click at [952, 623] on button "CONVERTIR FICHERO" at bounding box center [879, 611] width 170 height 39
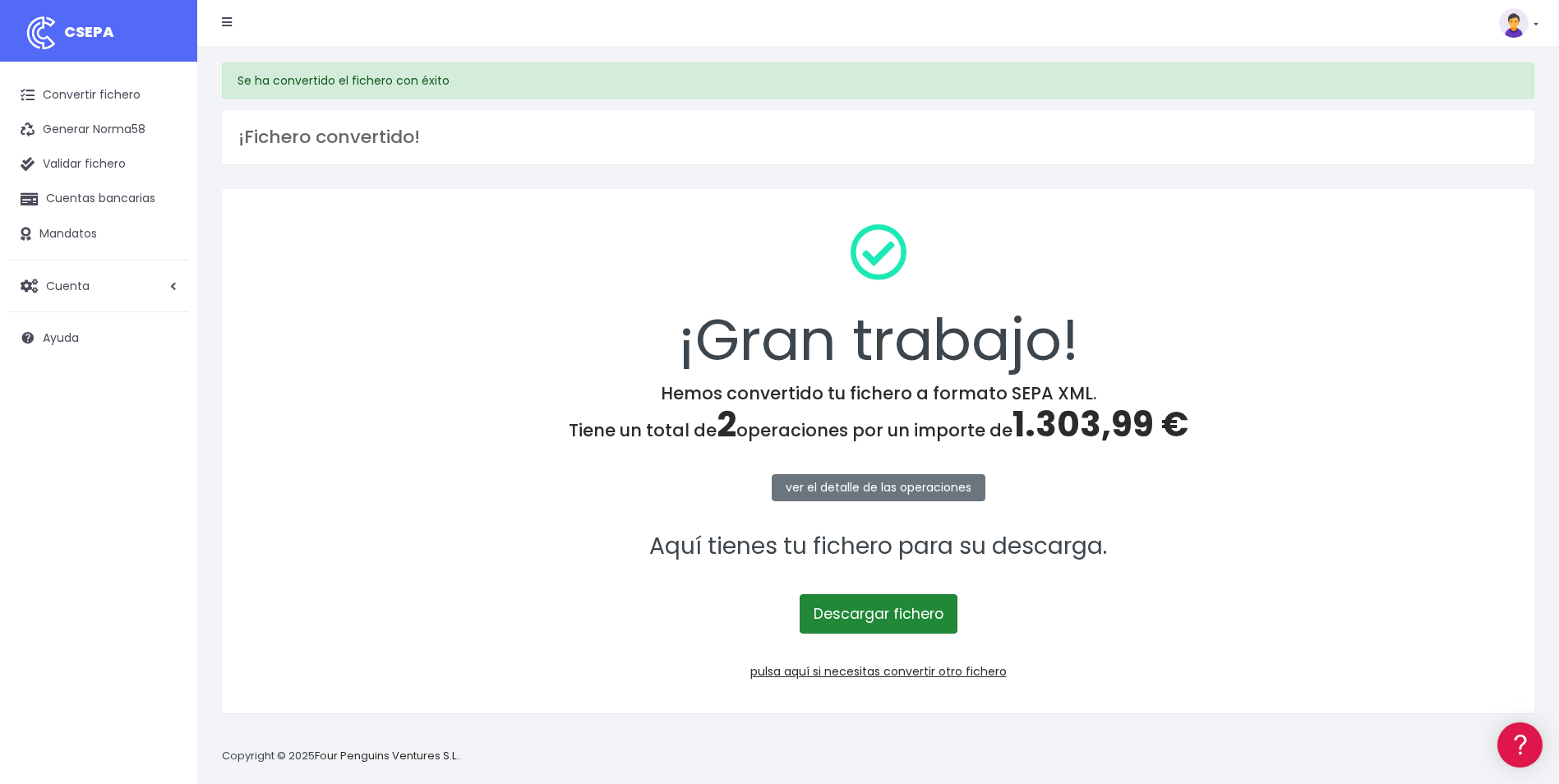
click at [930, 602] on link "Descargar fichero" at bounding box center [878, 613] width 158 height 39
click at [881, 664] on link "pulsa aquí si necesitas convertir otro fichero" at bounding box center [878, 671] width 256 height 16
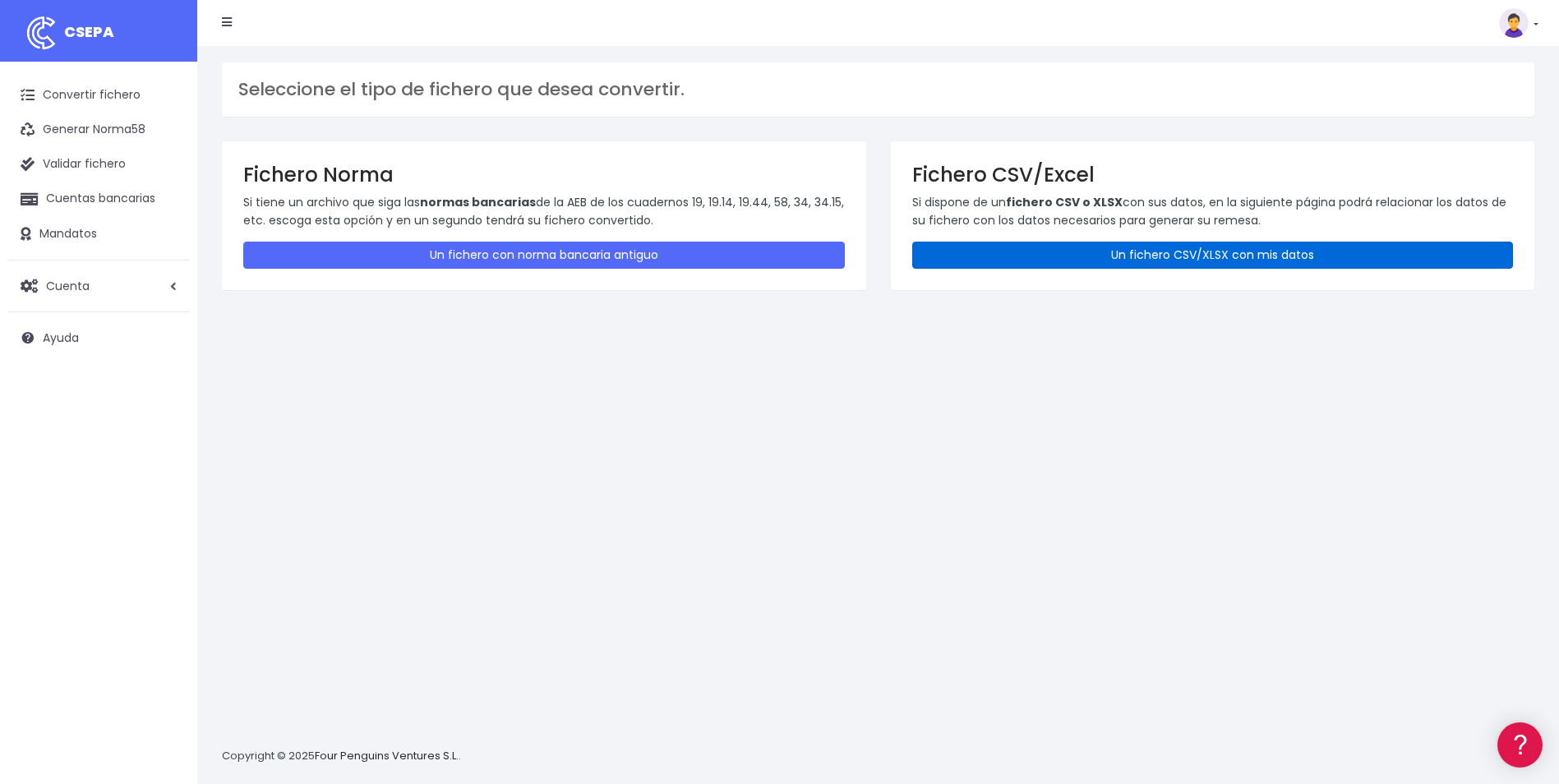
click at [1237, 266] on link "Un fichero CSV/XLSX con mis datos" at bounding box center [1213, 255] width 602 height 27
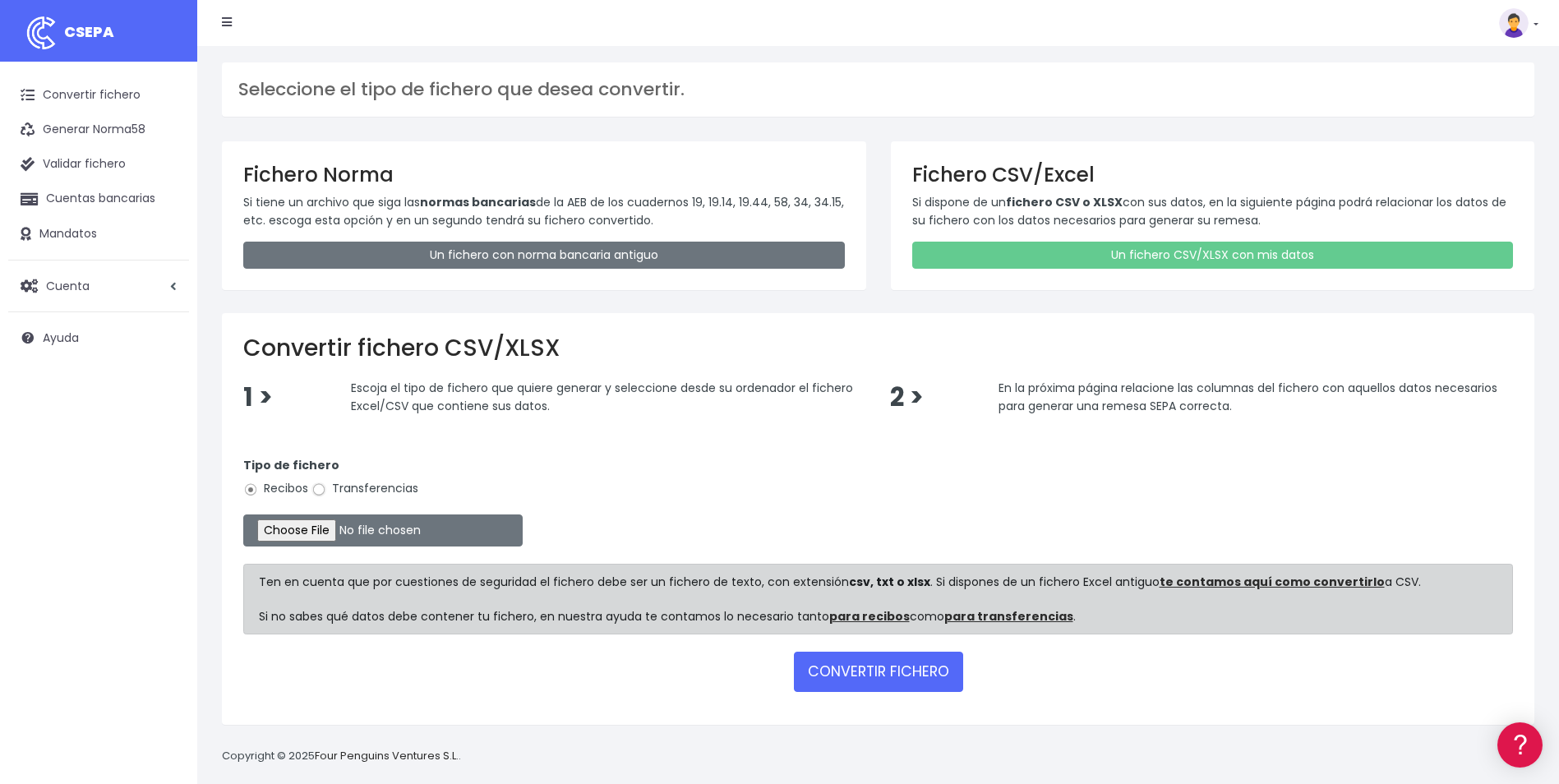
click at [324, 491] on input "Transferencias" at bounding box center [318, 490] width 14 height 14
radio input "true"
click at [307, 533] on input "file" at bounding box center [383, 530] width 279 height 32
type input "C:\fakepath\Copia de ACE_BVACACIONES_092025.csv"
click at [935, 679] on button "CONVERTIR FICHERO" at bounding box center [879, 671] width 170 height 39
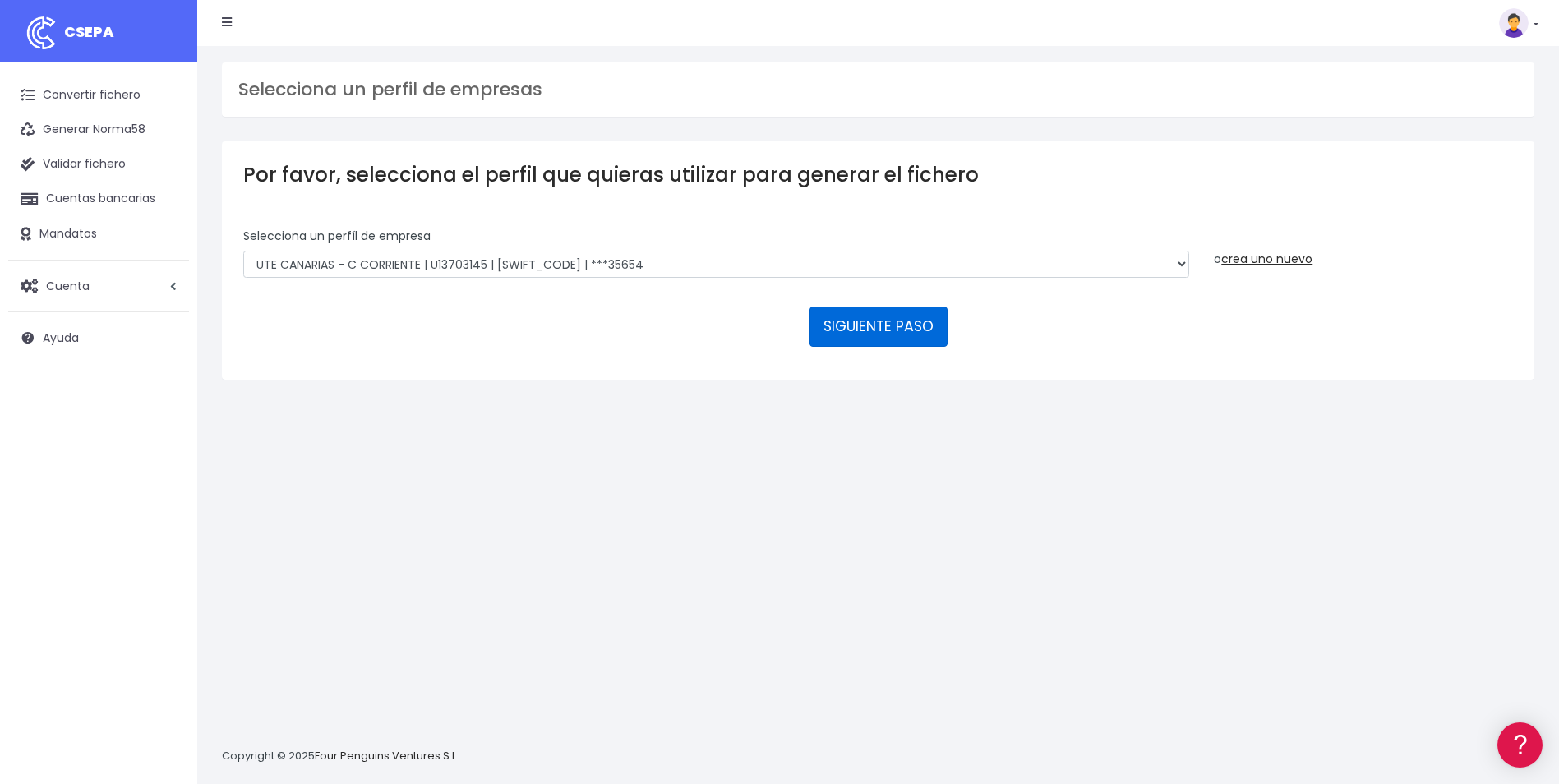
click at [877, 328] on button "SIGUIENTE PASO" at bounding box center [878, 326] width 138 height 39
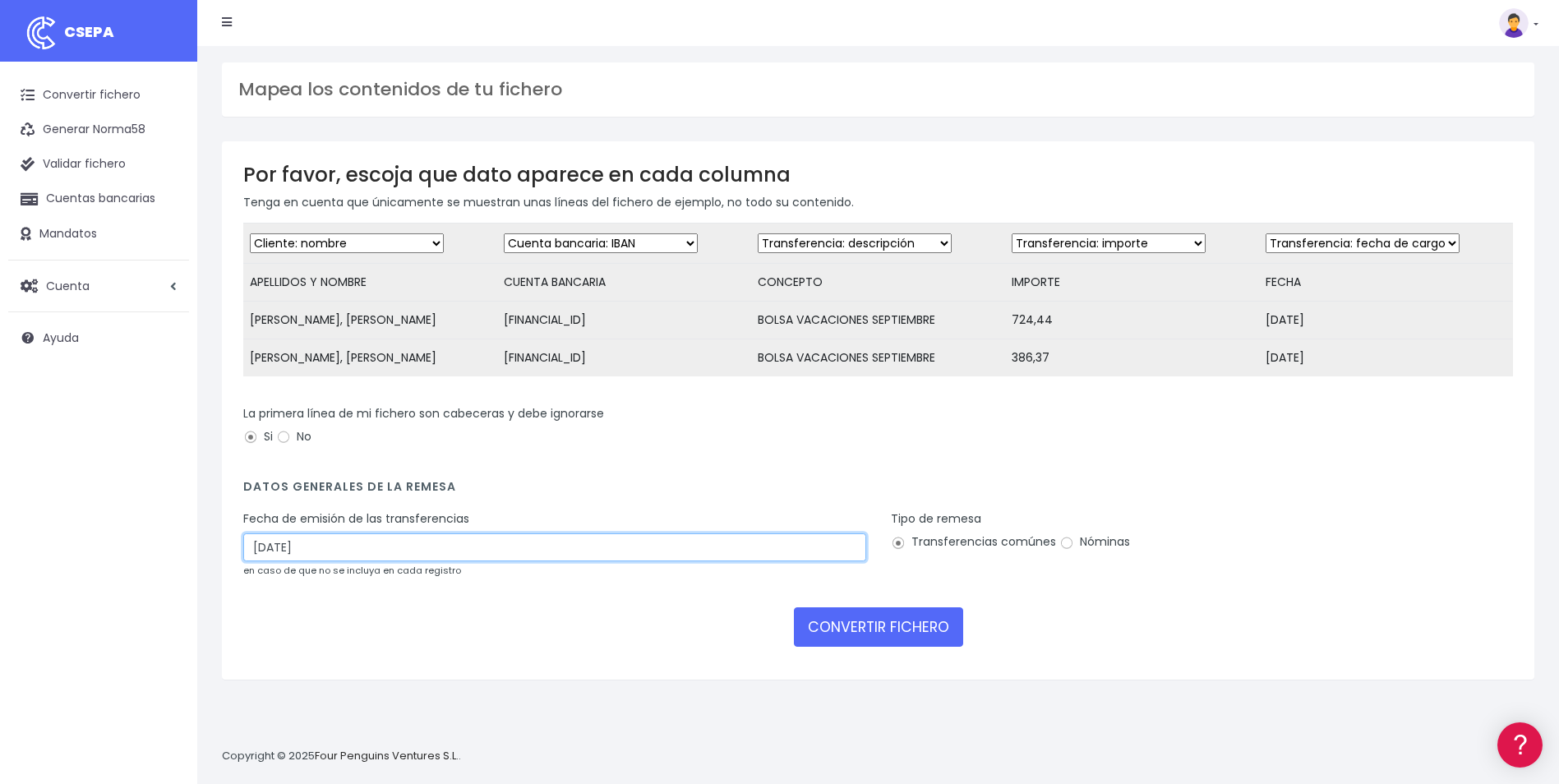
click at [351, 552] on input "[DATE]" at bounding box center [555, 547] width 623 height 28
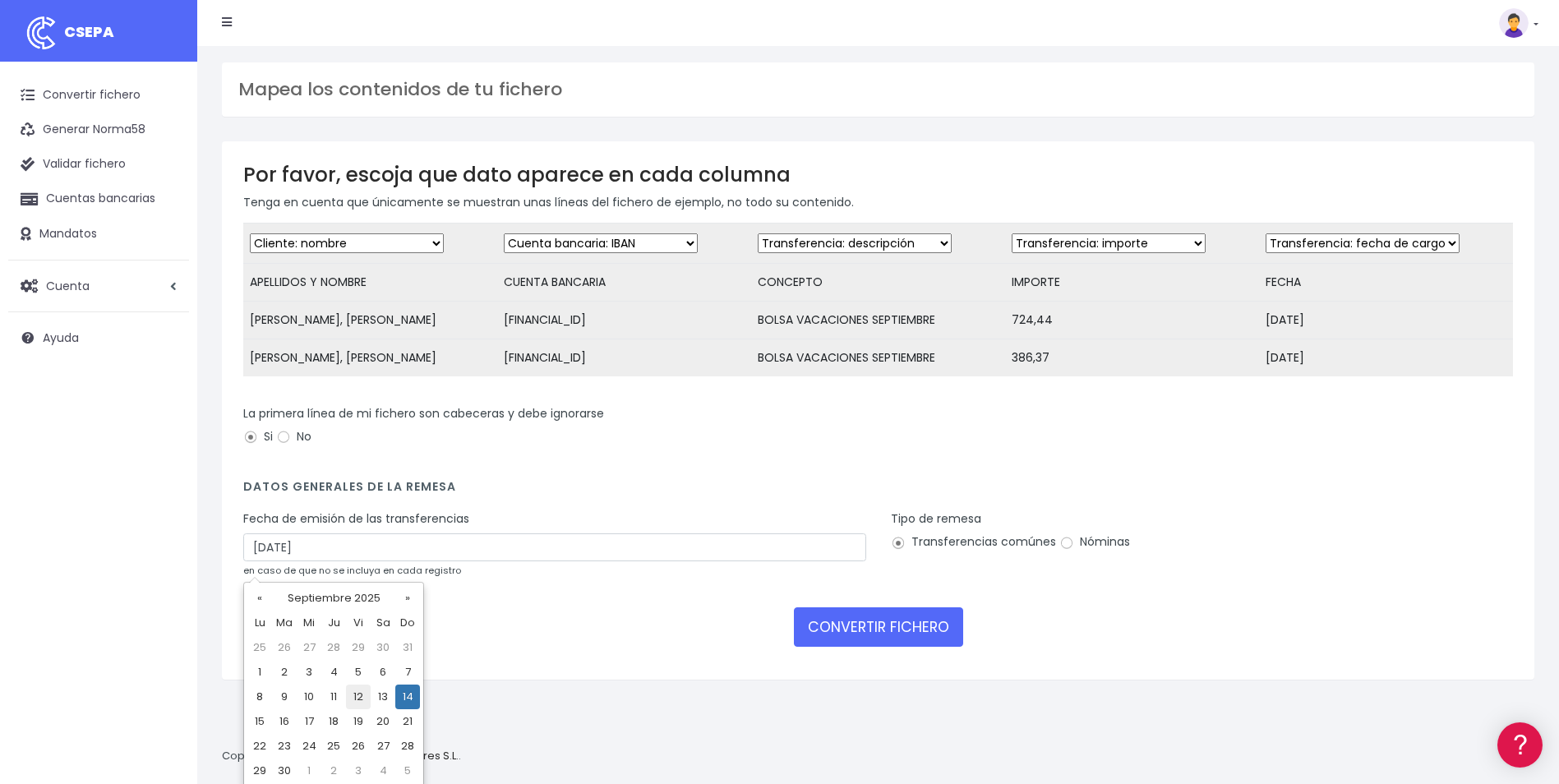
click at [359, 703] on td "12" at bounding box center [358, 697] width 25 height 25
type input "[DATE]"
click at [1063, 551] on input "Nóminas" at bounding box center [1067, 543] width 14 height 14
radio input "true"
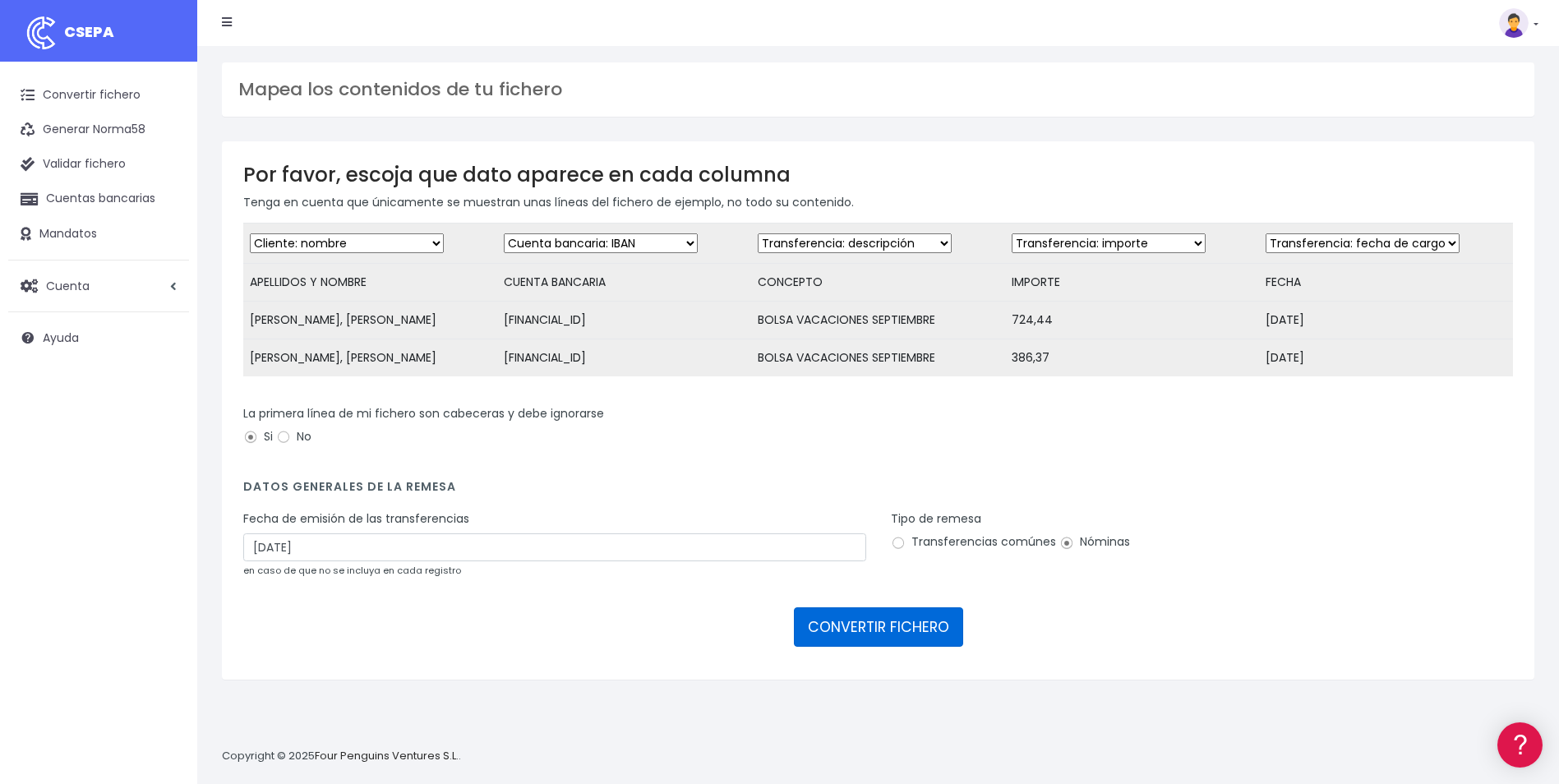
click at [906, 637] on button "CONVERTIR FICHERO" at bounding box center [879, 627] width 170 height 39
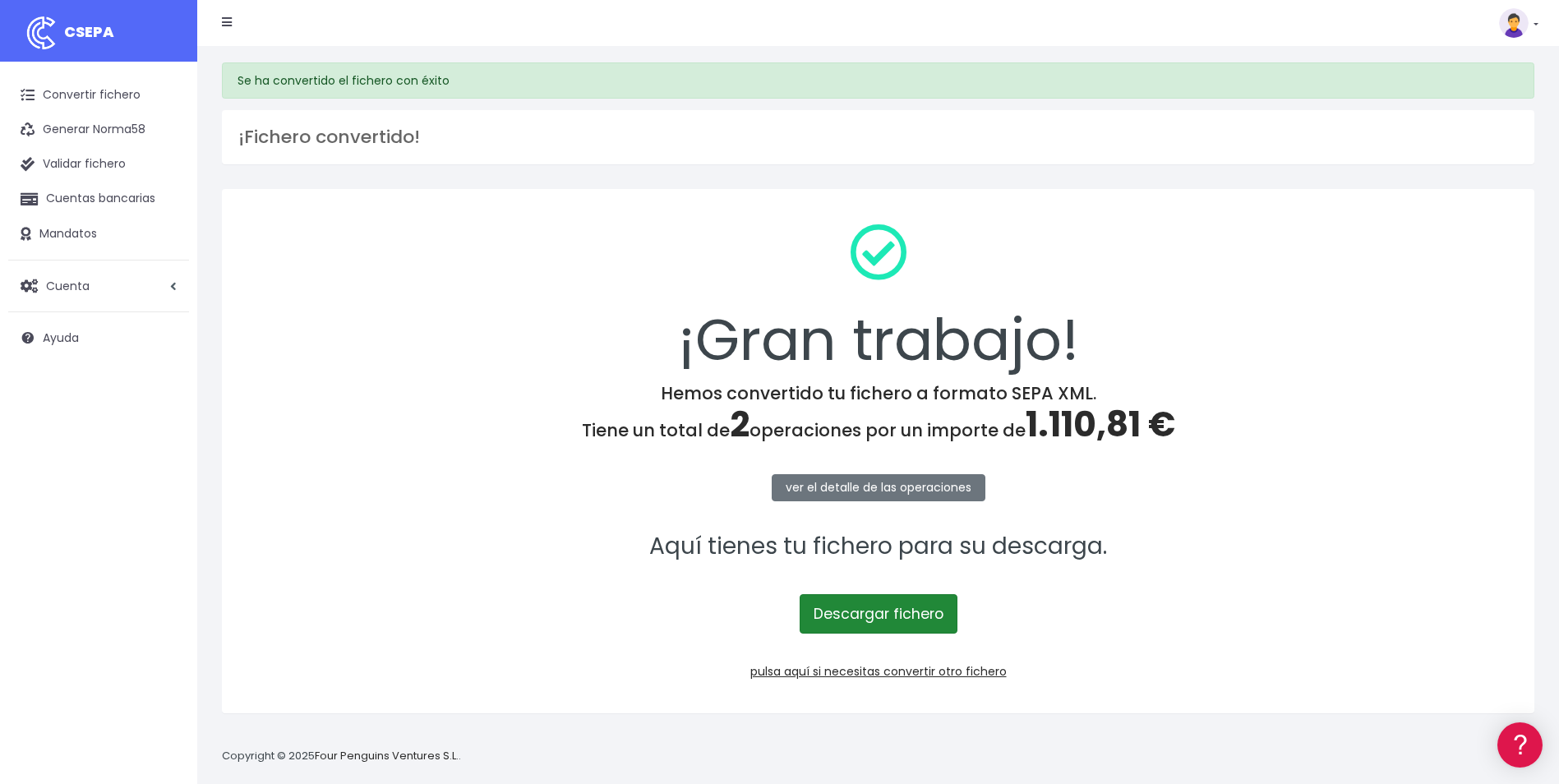
click at [917, 628] on link "Descargar fichero" at bounding box center [878, 613] width 158 height 39
